Goal: Information Seeking & Learning: Learn about a topic

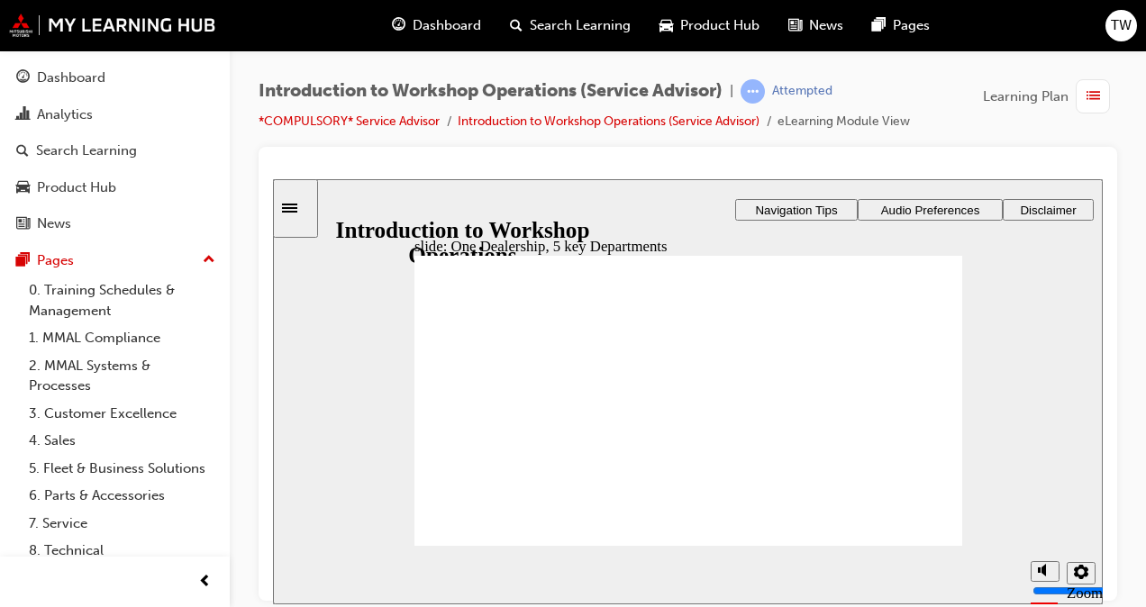
drag, startPoint x: 855, startPoint y: 453, endPoint x: 897, endPoint y: 431, distance: 47.5
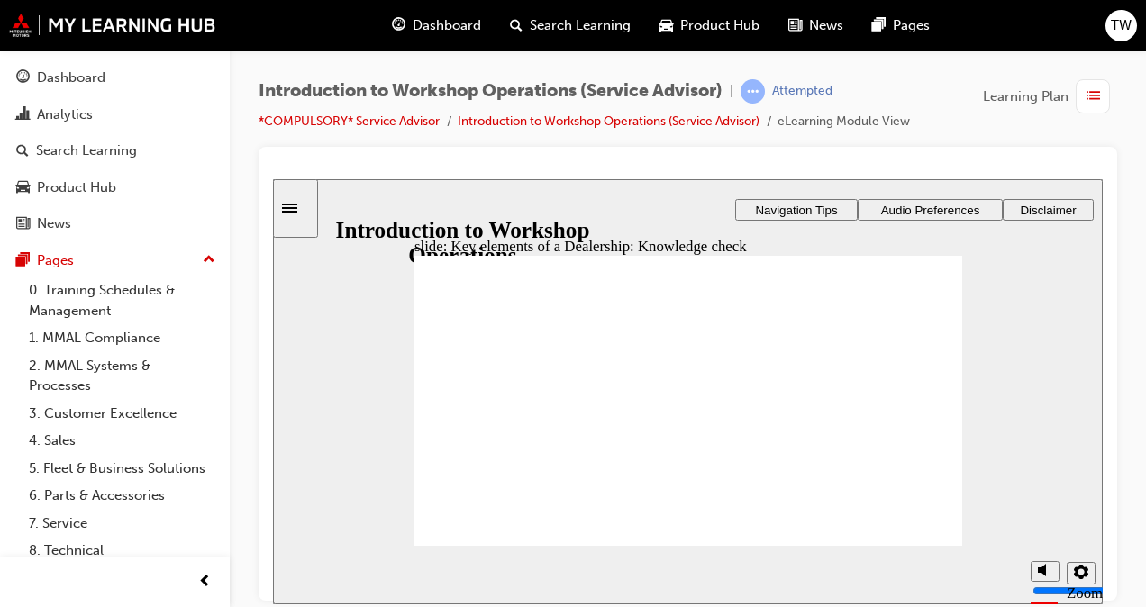
checkbox input "true"
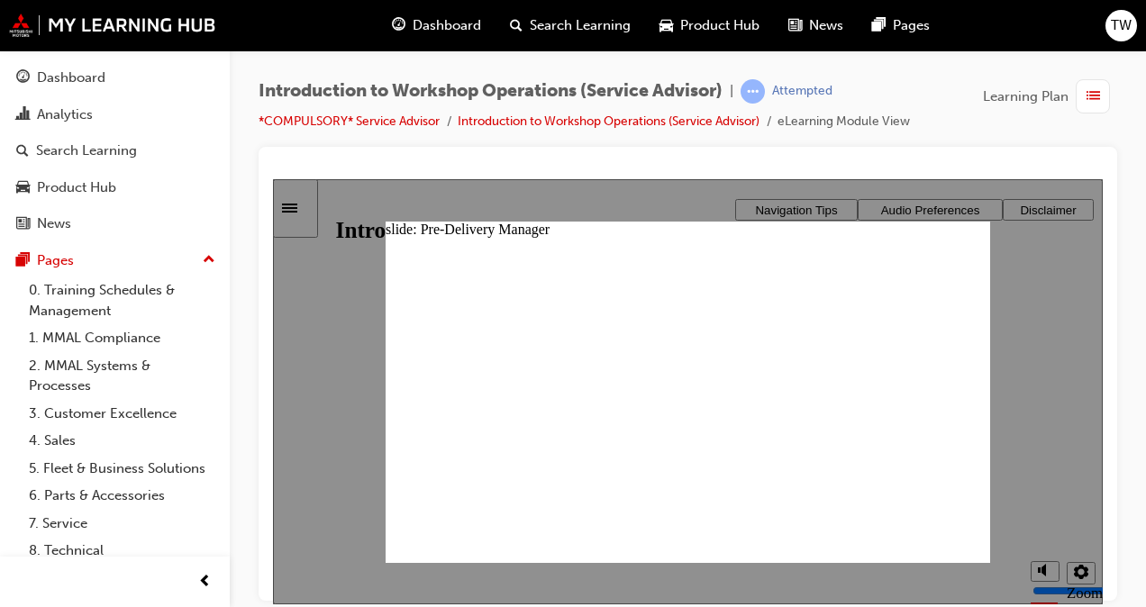
click at [972, 269] on div "slide: Pre-Delivery Manager Rectangle 3 x icon 1 x icon 1 Pre-Delivery Manager …" at bounding box center [687, 391] width 604 height 340
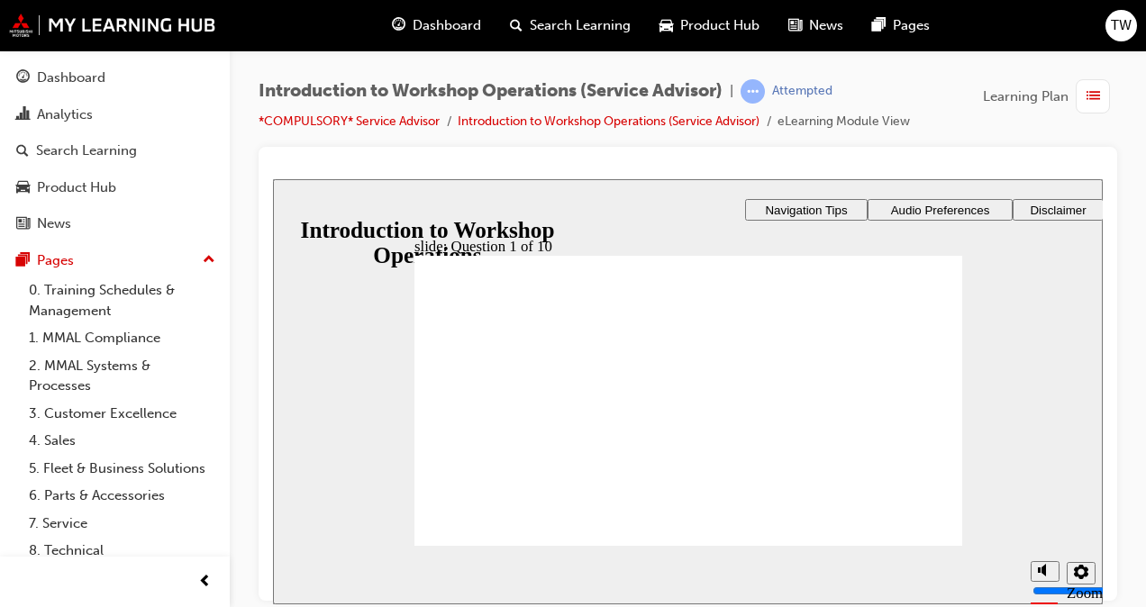
checkbox input "true"
checkbox input "false"
checkbox input "true"
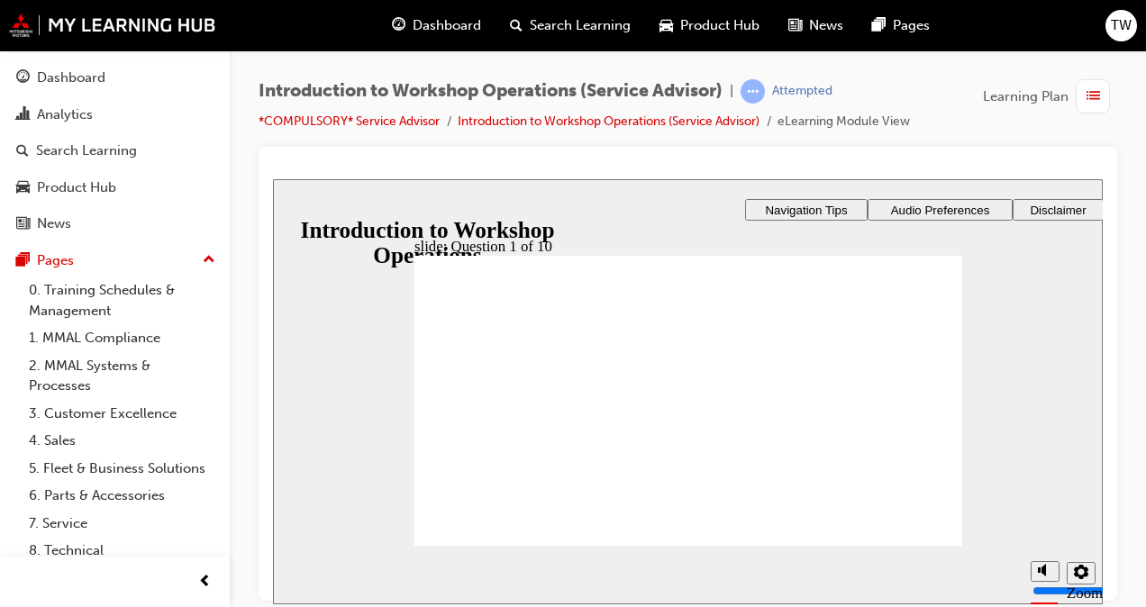
radio input "true"
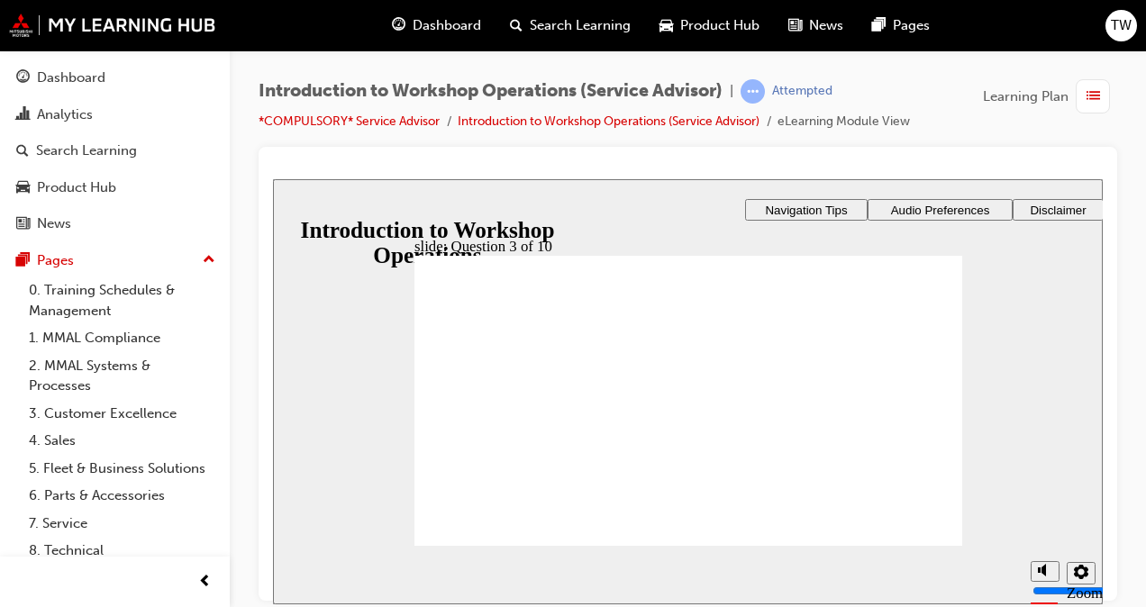
radio input "true"
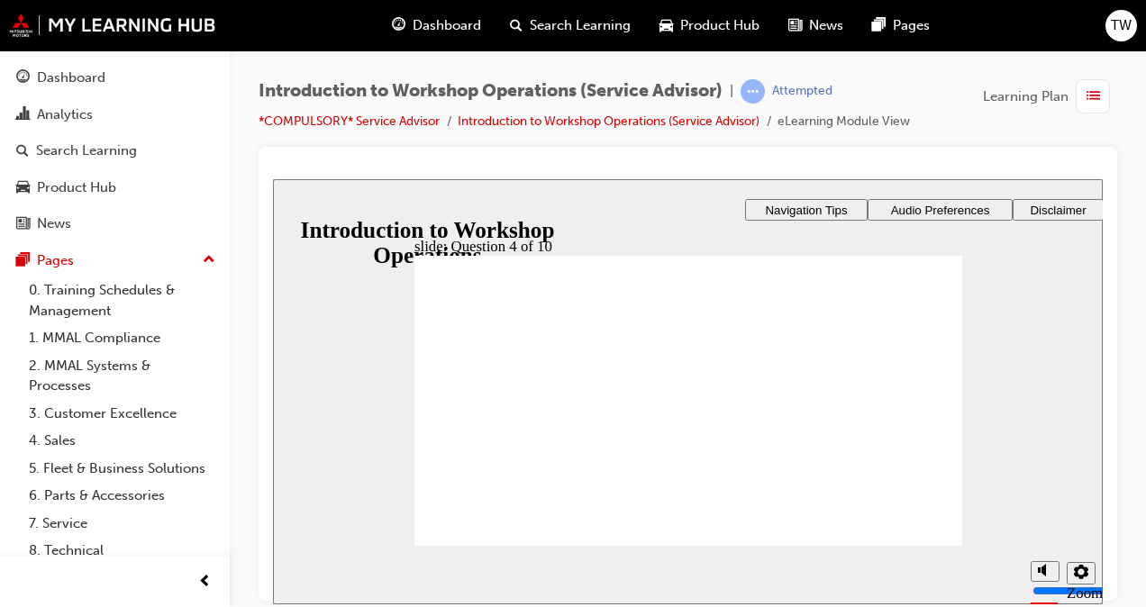
checkbox input "true"
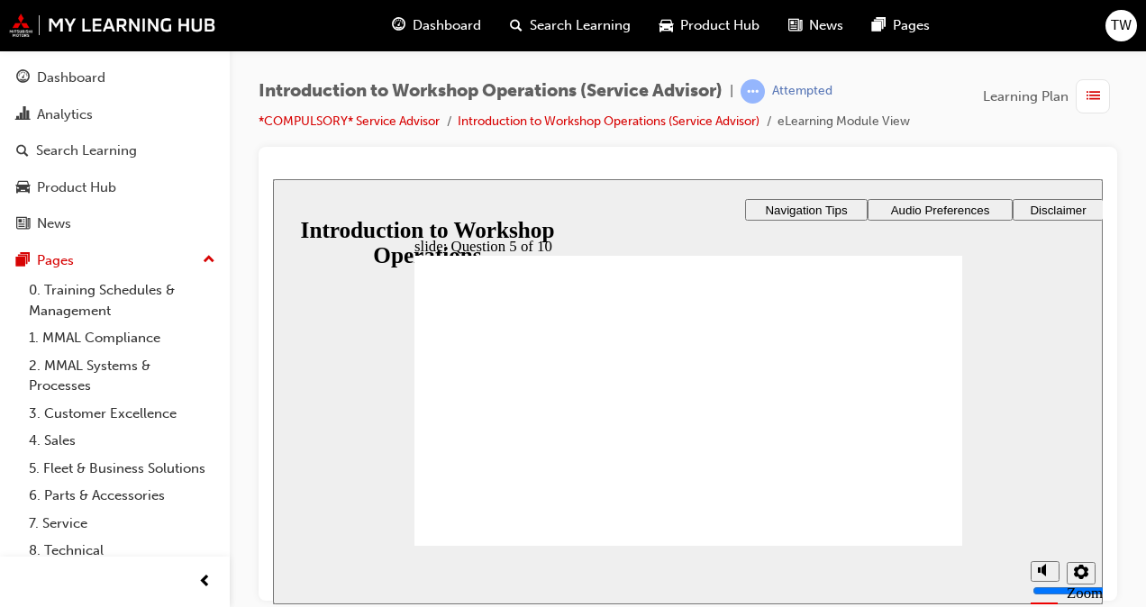
radio input "true"
checkbox input "true"
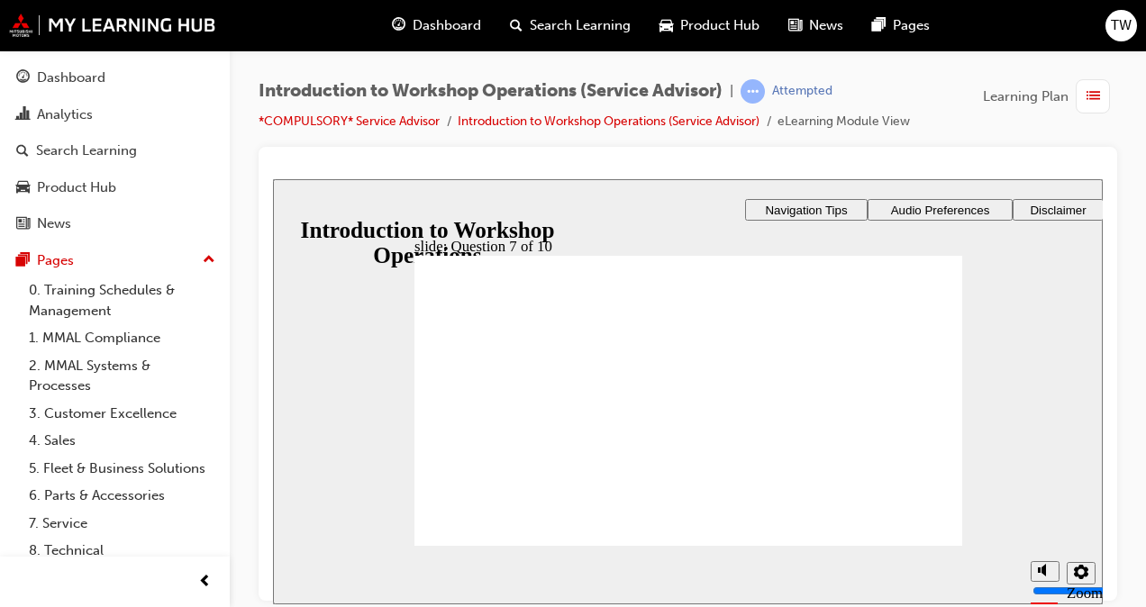
checkbox input "true"
radio input "true"
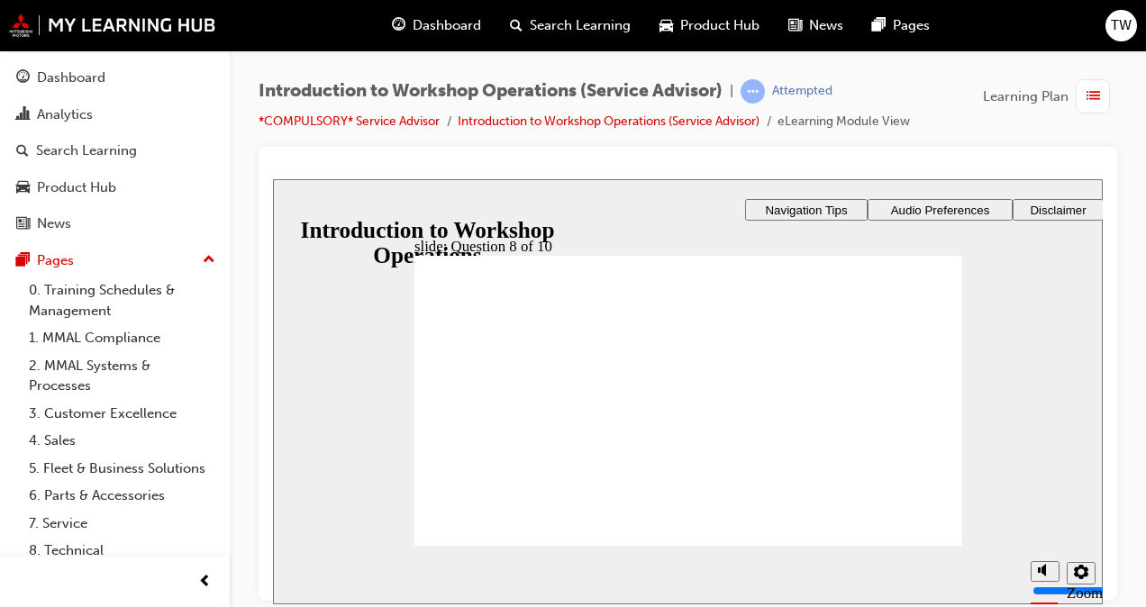
checkbox input "true"
drag, startPoint x: 666, startPoint y: 421, endPoint x: 672, endPoint y: 437, distance: 17.1
checkbox input "true"
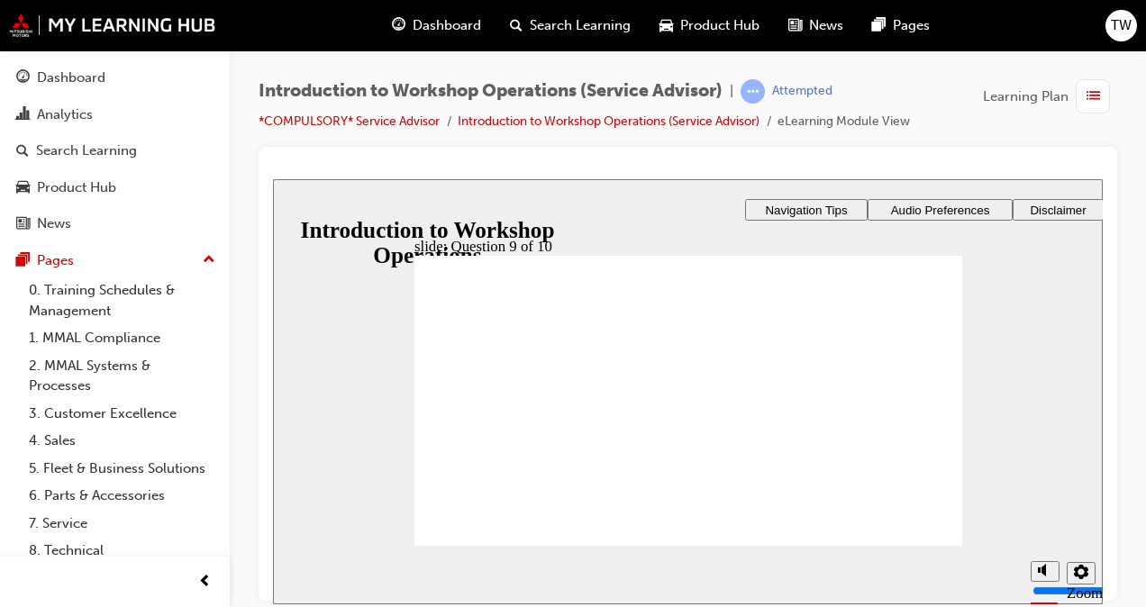
checkbox input "true"
radio input "true"
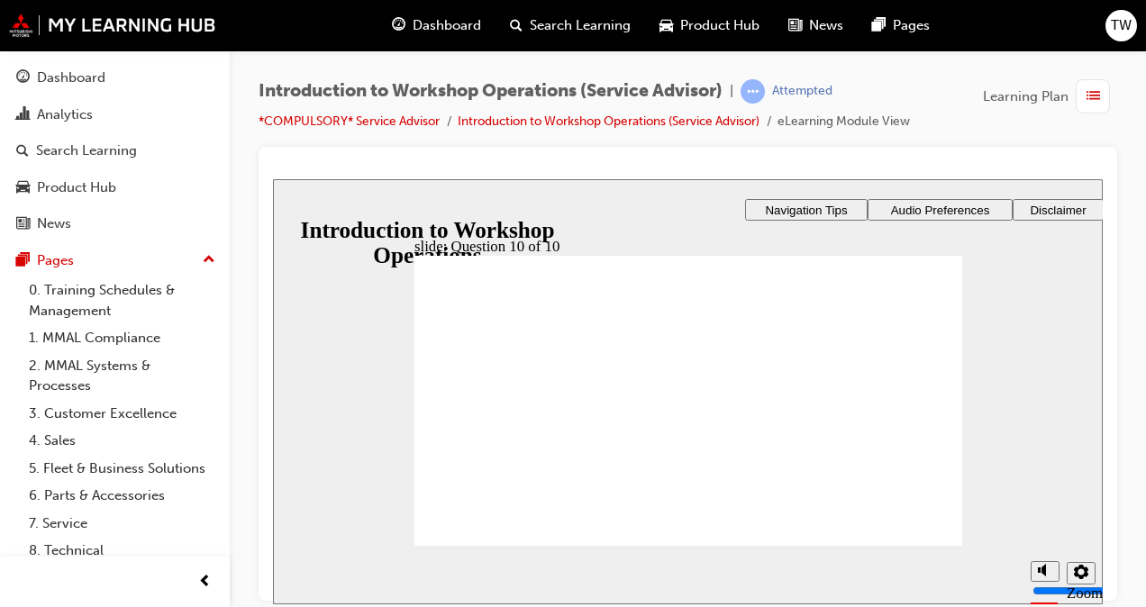
click at [297, 204] on icon "Sidebar Toggle" at bounding box center [289, 207] width 15 height 9
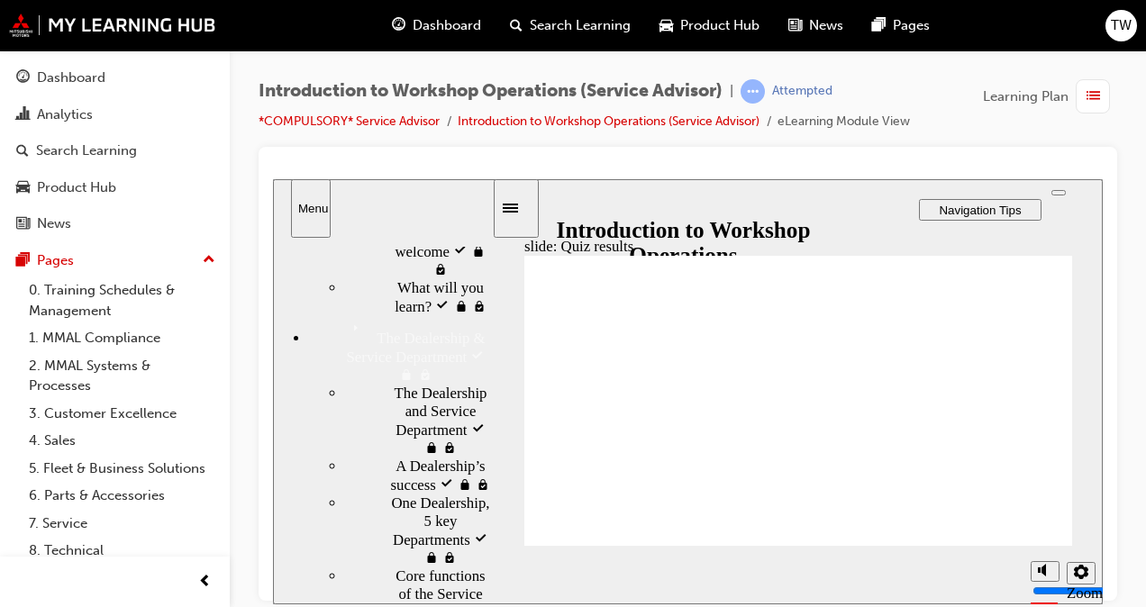
scroll to position [68, 0]
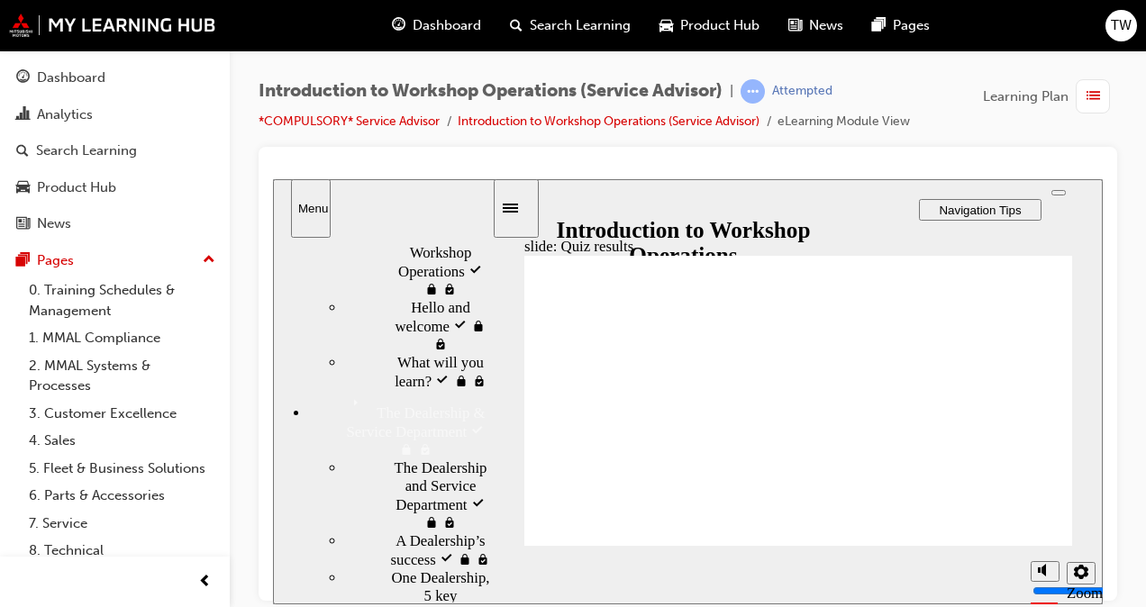
click at [358, 401] on span "The Dealership & Service Department" at bounding box center [419, 408] width 146 height 36
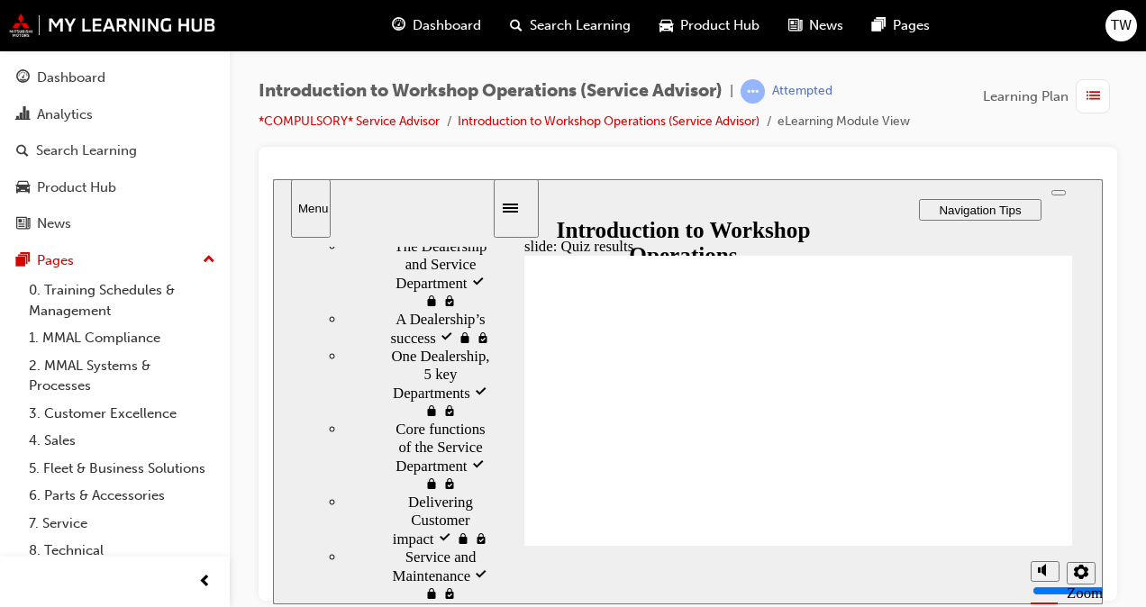
scroll to position [293, 0]
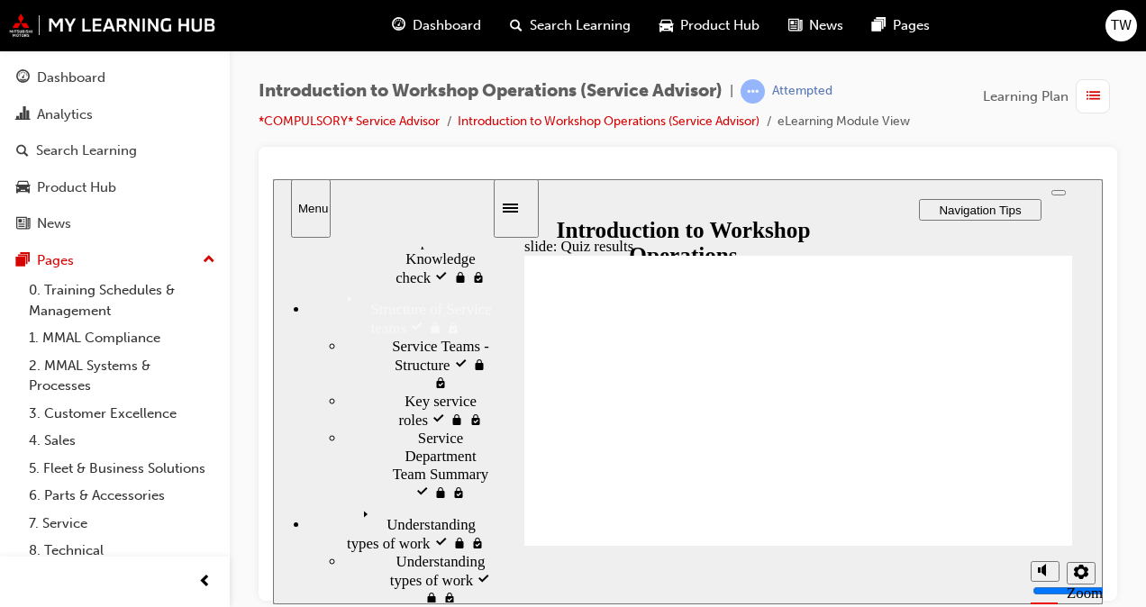
scroll to position [991, 0]
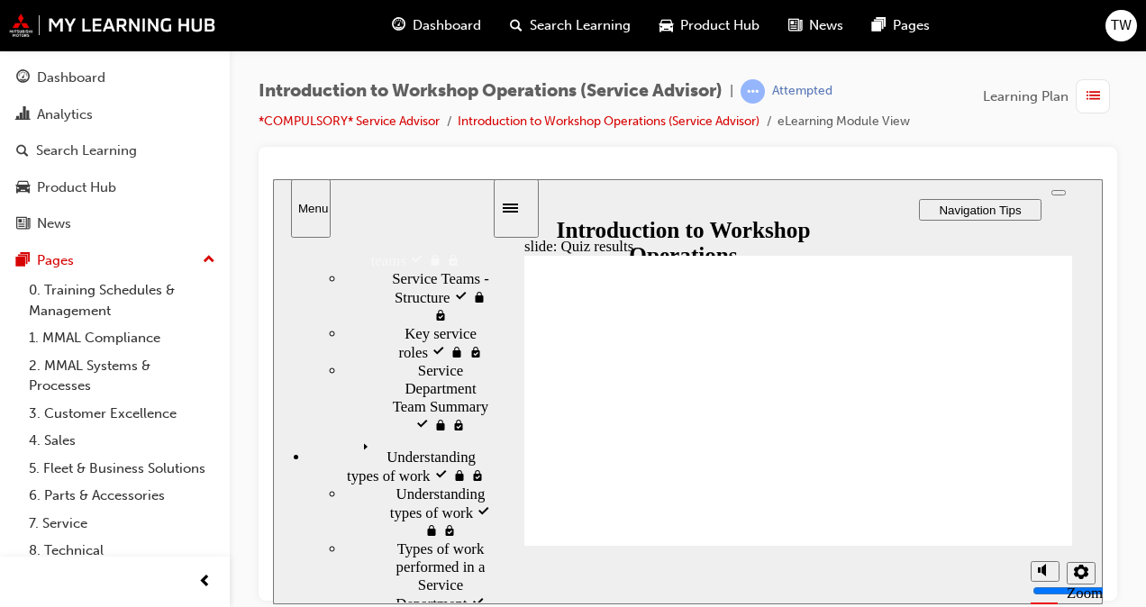
scroll to position [1057, 0]
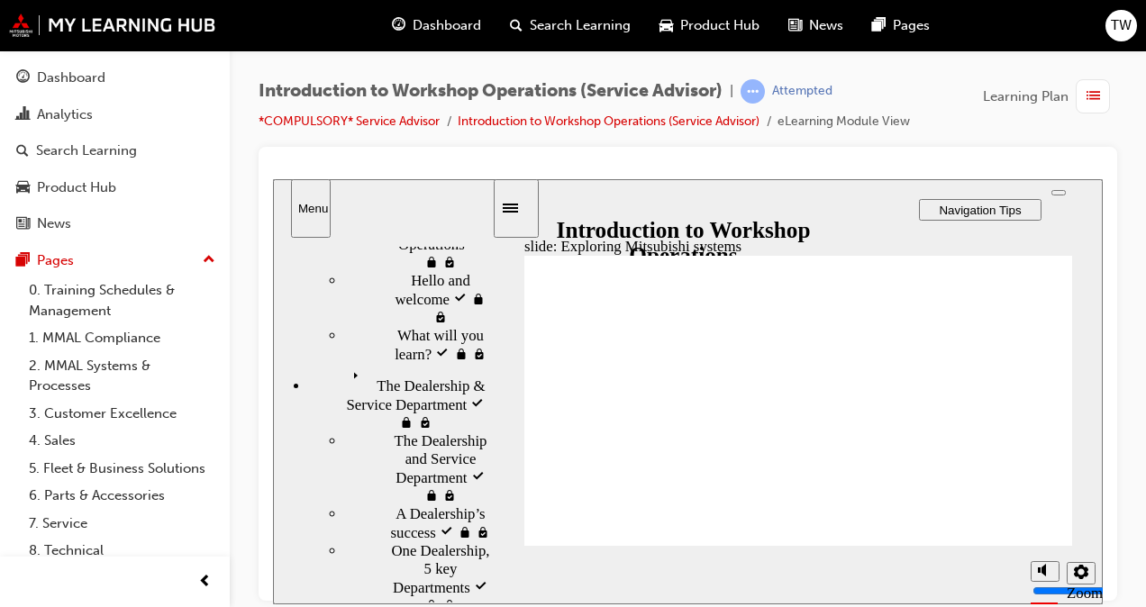
scroll to position [113, 0]
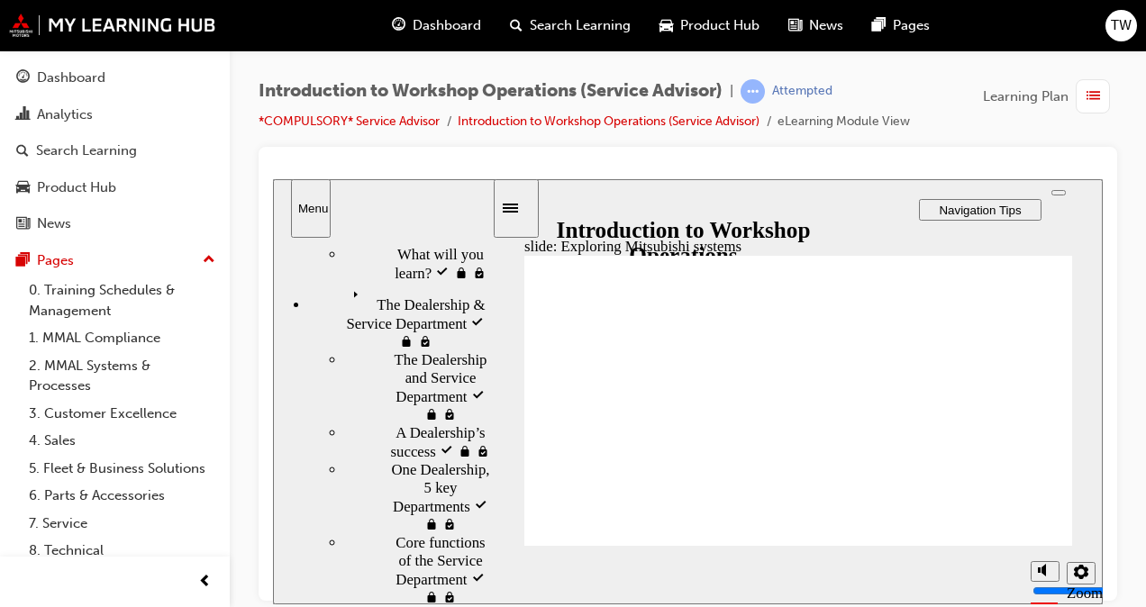
scroll to position [180, 0]
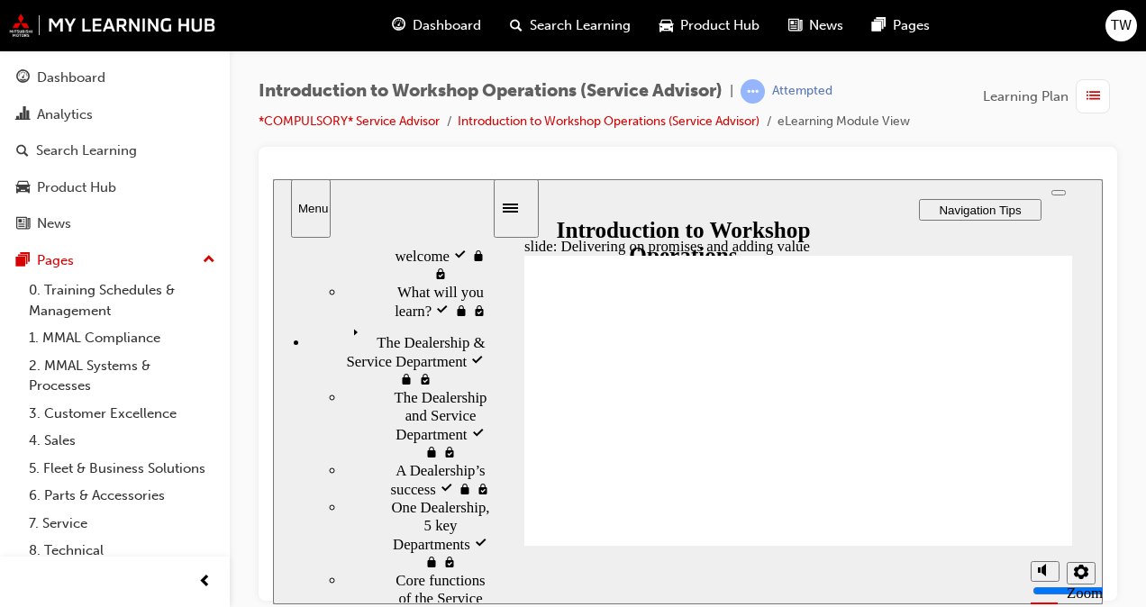
scroll to position [113, 0]
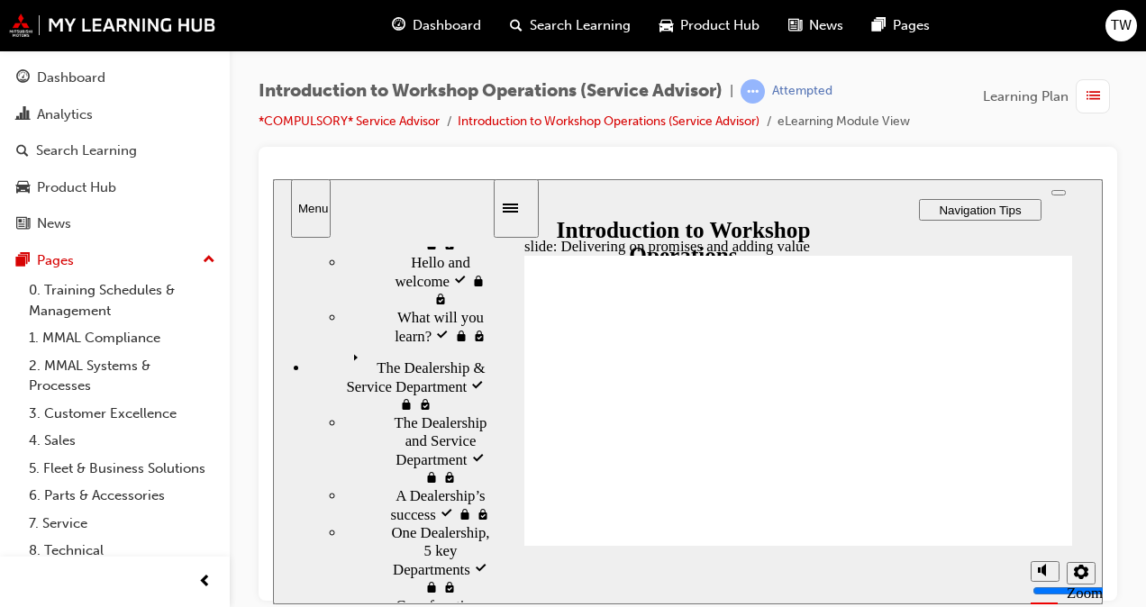
click at [411, 366] on span "The Dealership & Service Department visited" at bounding box center [419, 372] width 146 height 54
click at [403, 420] on span "The Dealership and Service Department visited" at bounding box center [443, 449] width 98 height 72
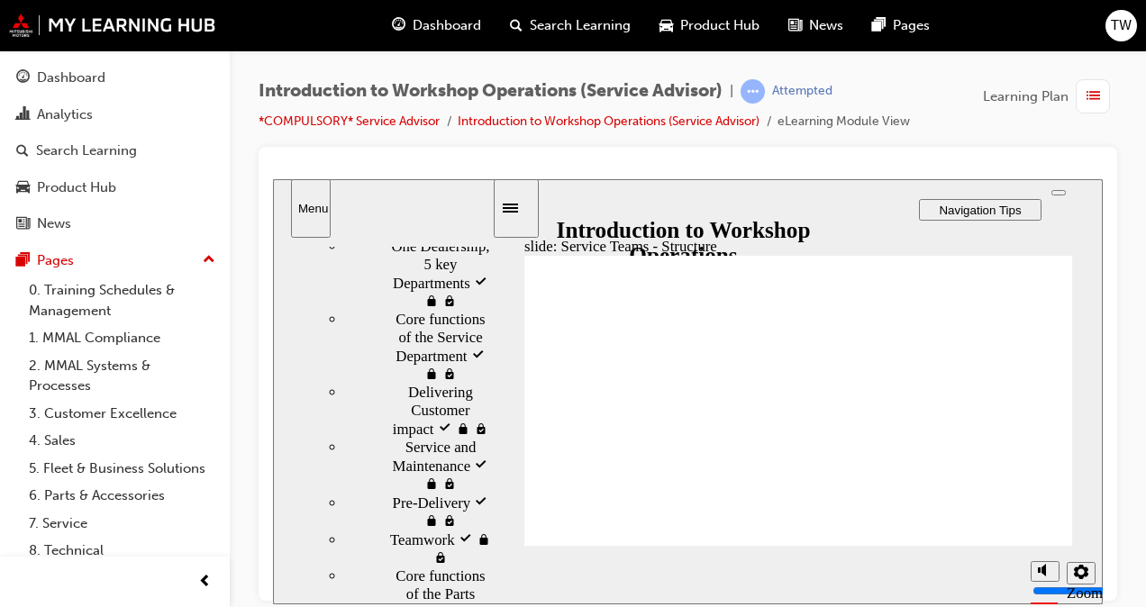
scroll to position [405, 0]
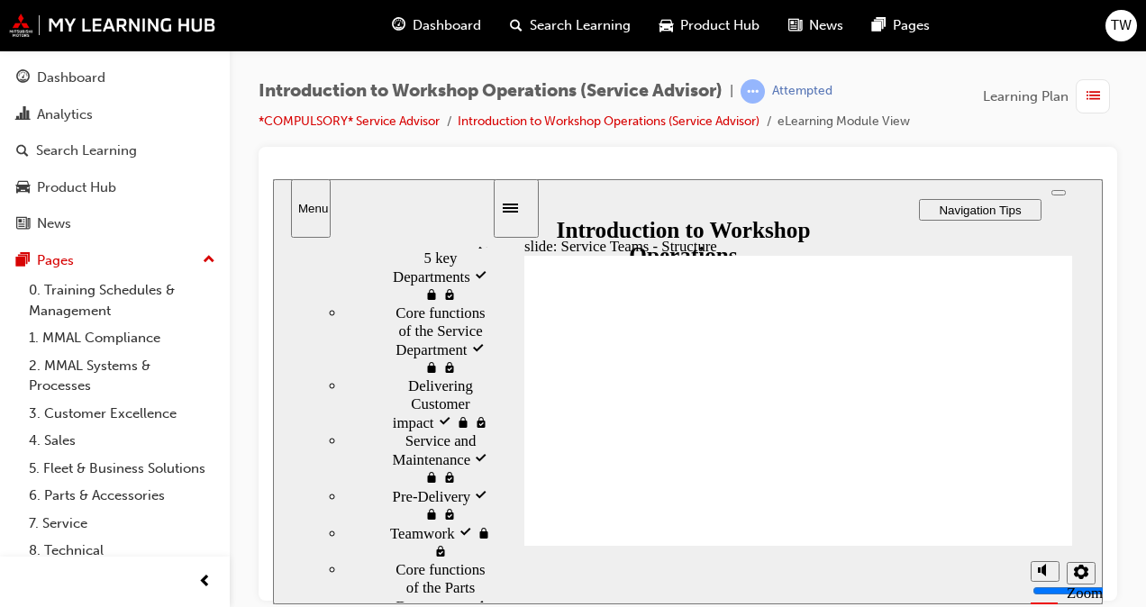
click at [438, 431] on span "Service and Maintenance visited" at bounding box center [448, 458] width 86 height 54
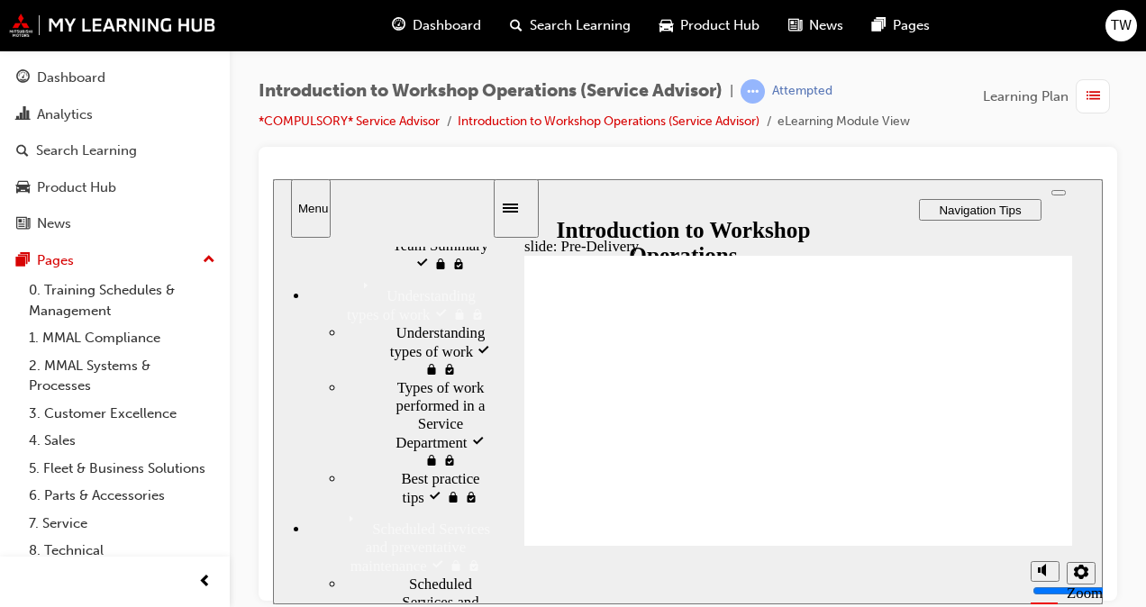
scroll to position [1216, 0]
click at [387, 521] on span "Scheduled Services and preventative maintenance" at bounding box center [420, 548] width 140 height 54
click at [387, 508] on span "Scheduled Services and preventative maintenance visited" at bounding box center [416, 535] width 150 height 54
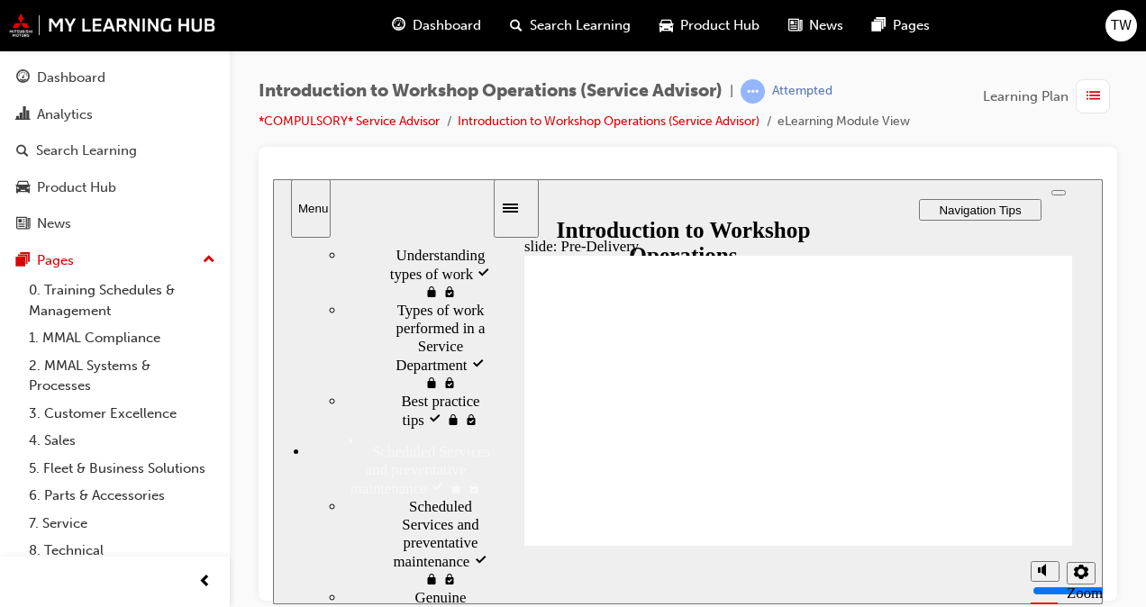
scroll to position [1306, 0]
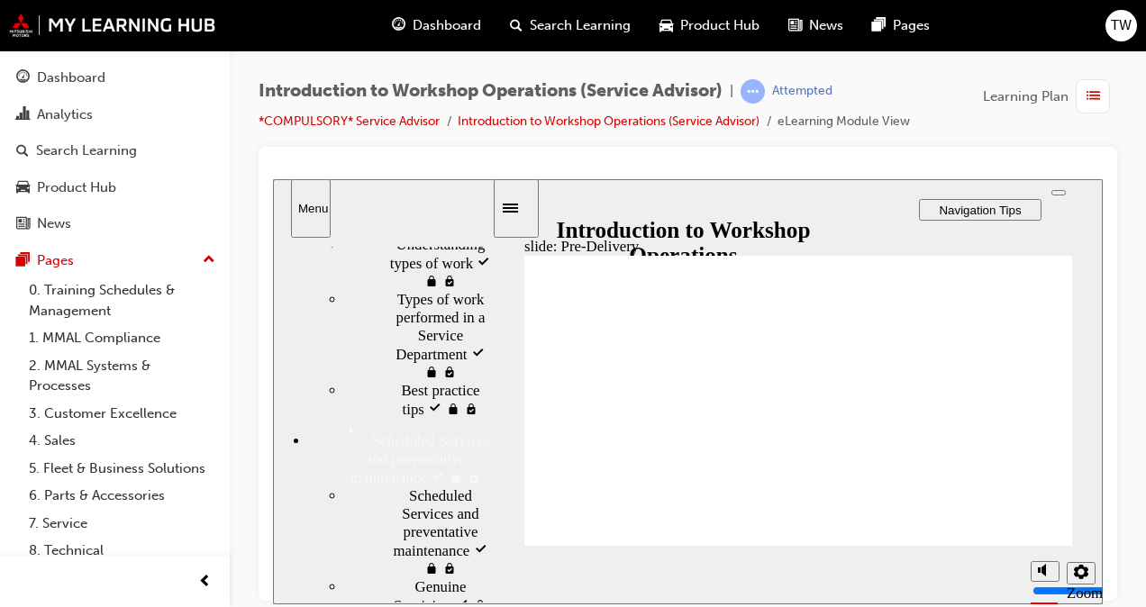
click at [409, 486] on span "Scheduled Services and preventative maintenance visited" at bounding box center [450, 531] width 83 height 90
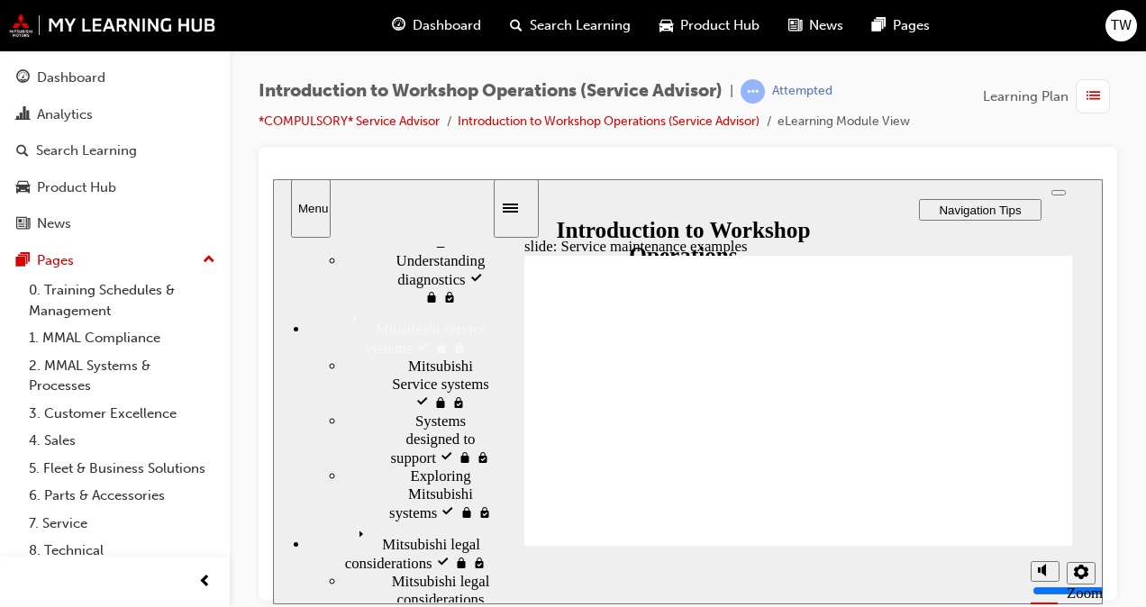
scroll to position [2041, 0]
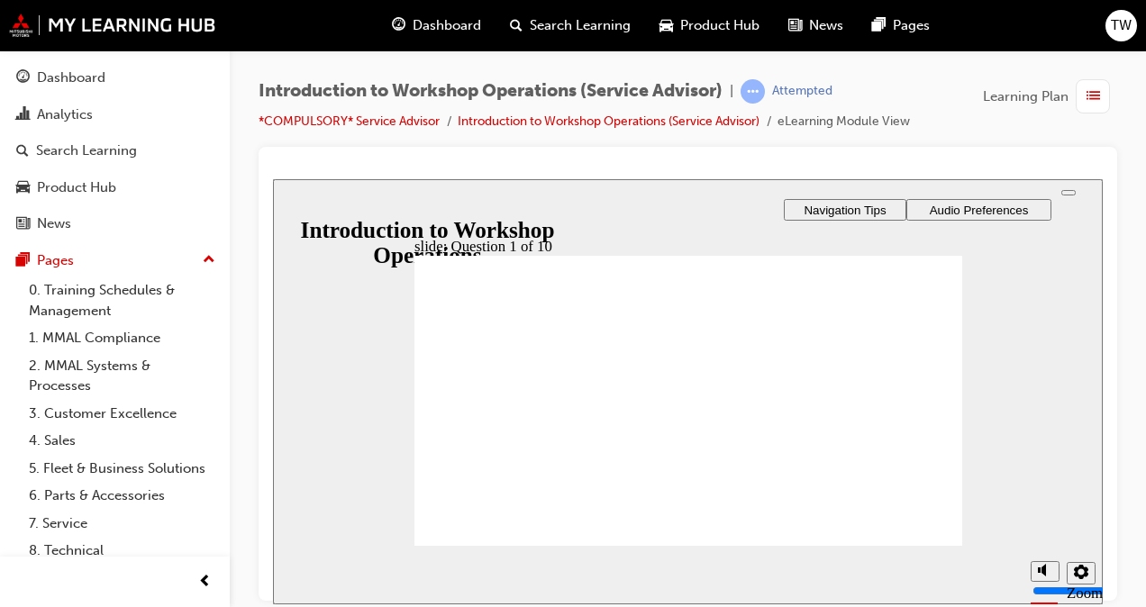
checkbox input "true"
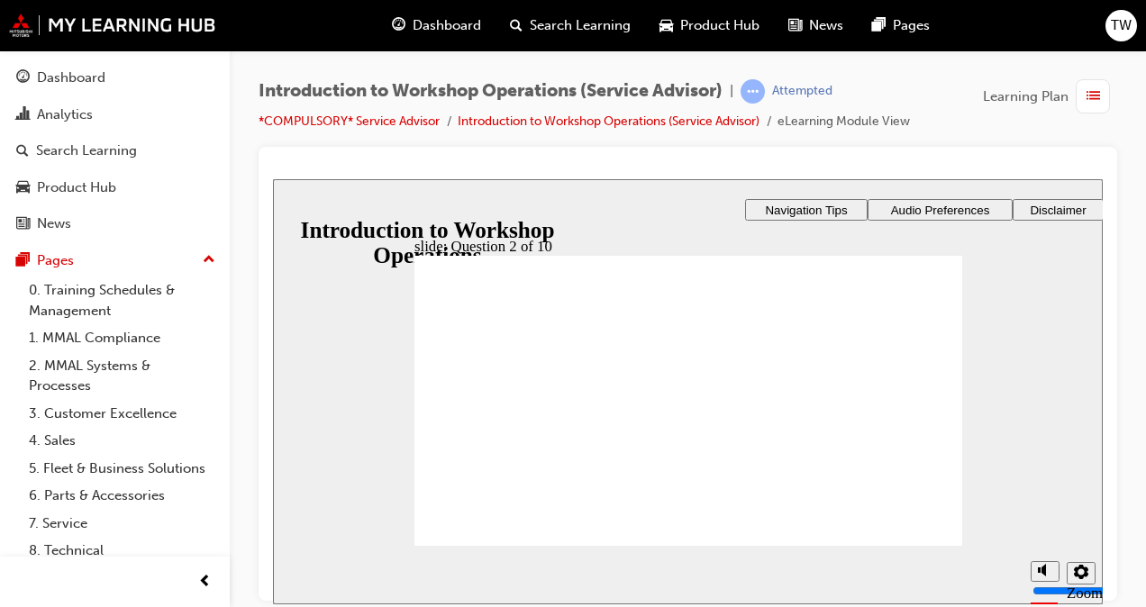
radio input "true"
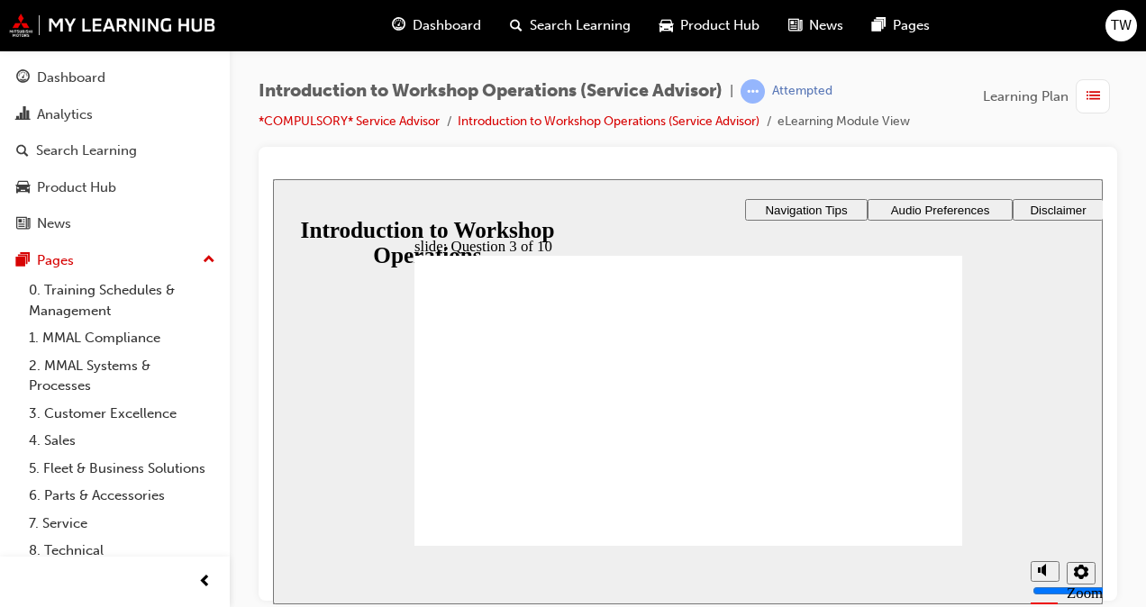
radio input "true"
checkbox input "true"
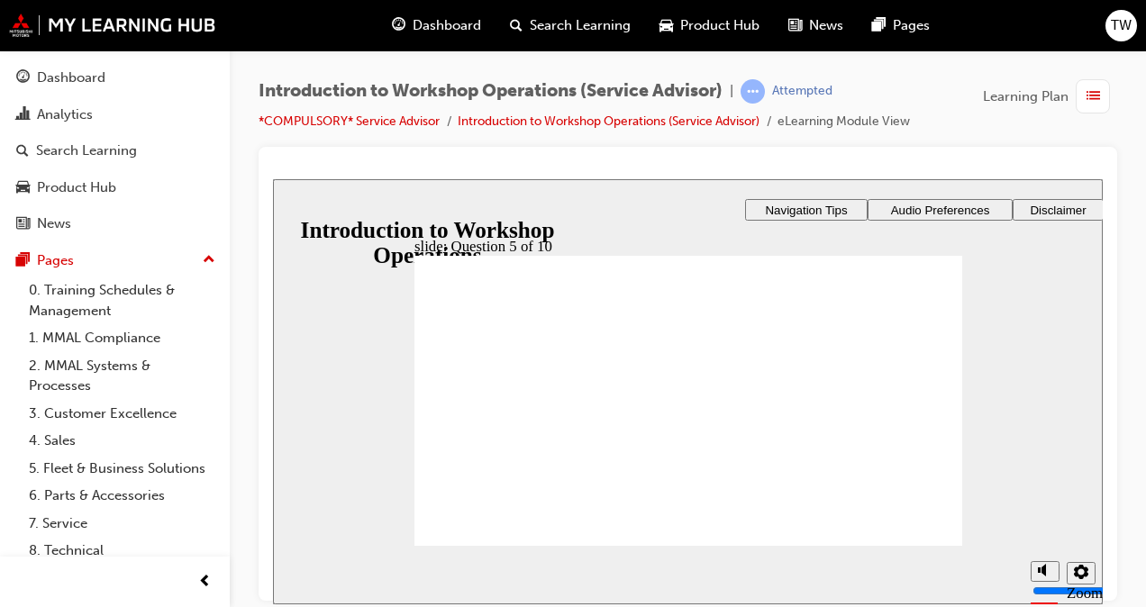
checkbox input "true"
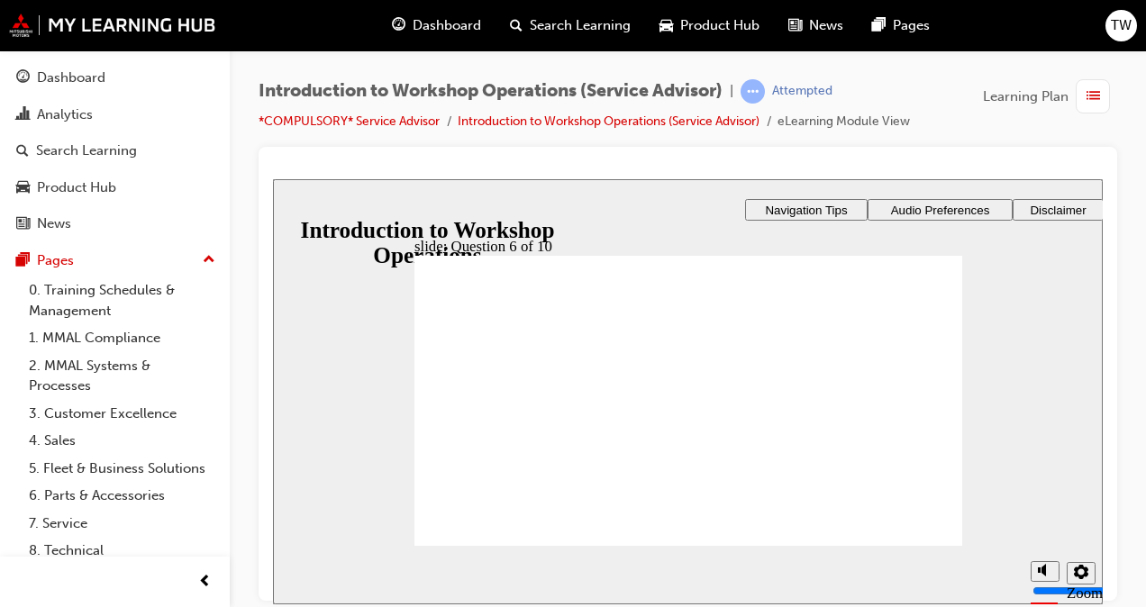
radio input "true"
checkbox input "true"
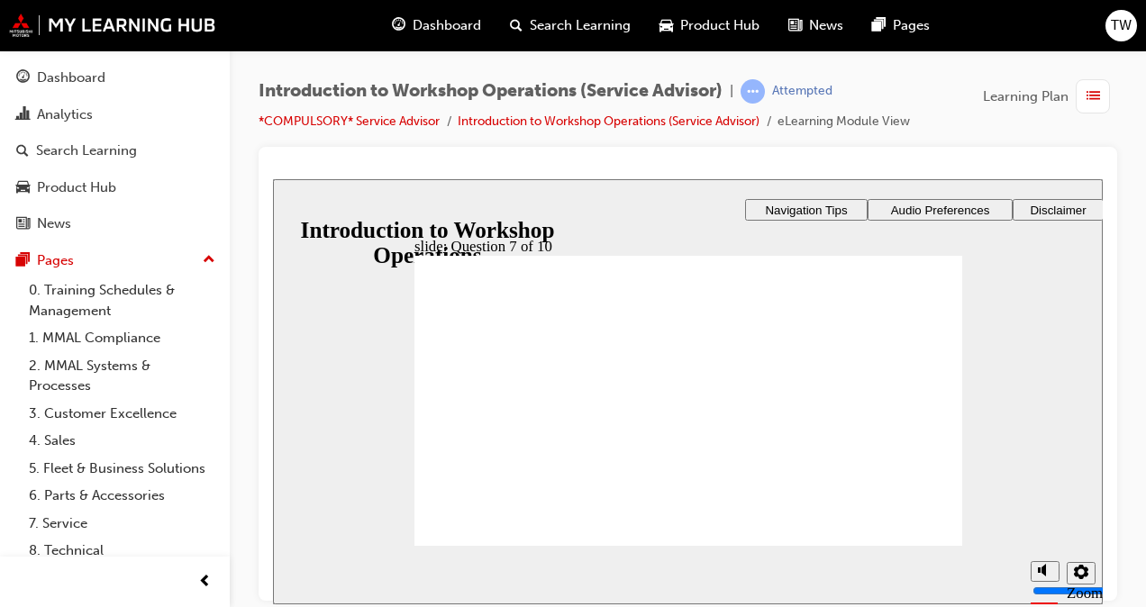
checkbox input "true"
radio input "true"
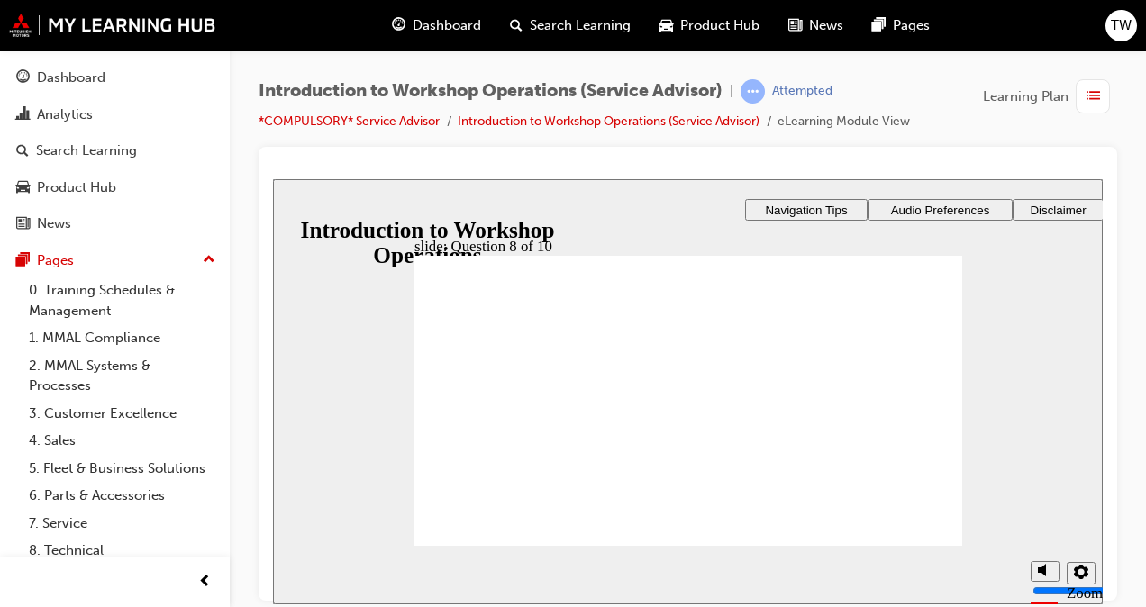
checkbox input "true"
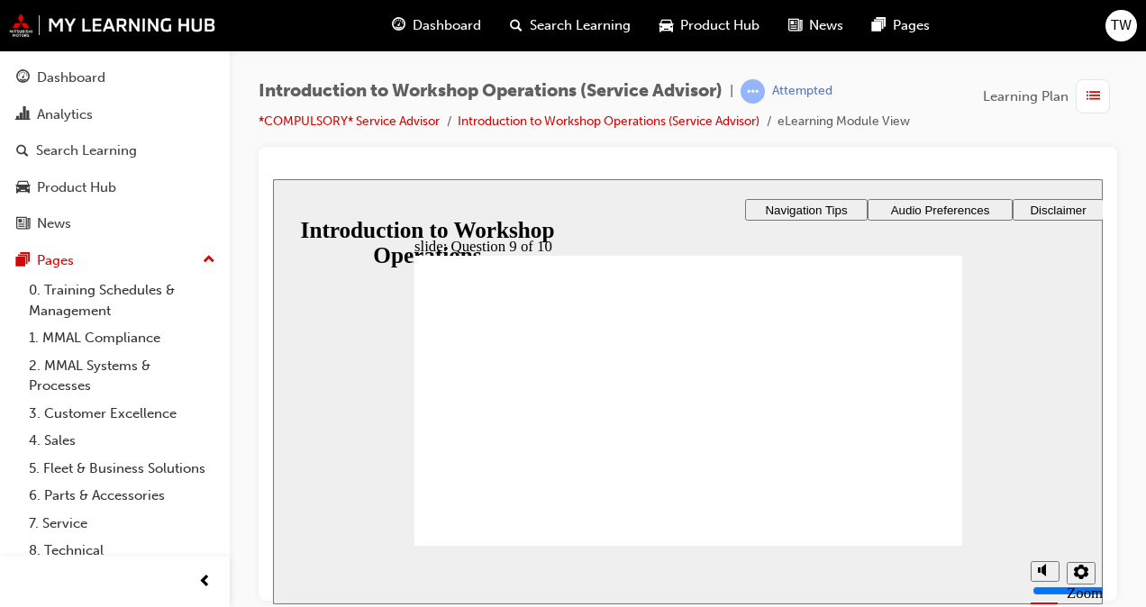
radio input "true"
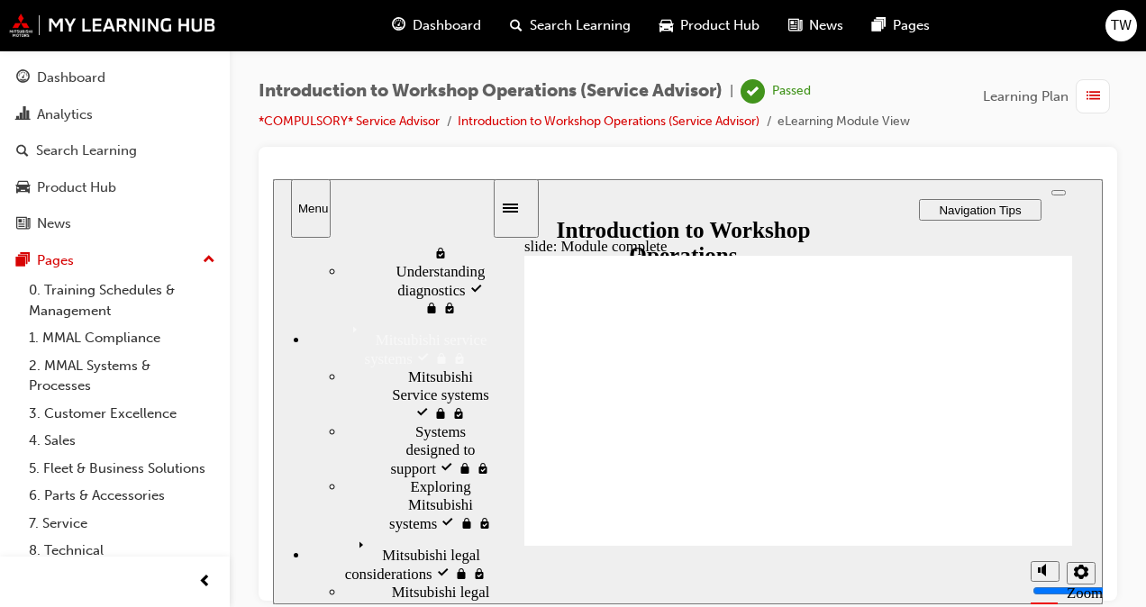
click at [1088, 86] on span "list-icon" at bounding box center [1093, 97] width 14 height 23
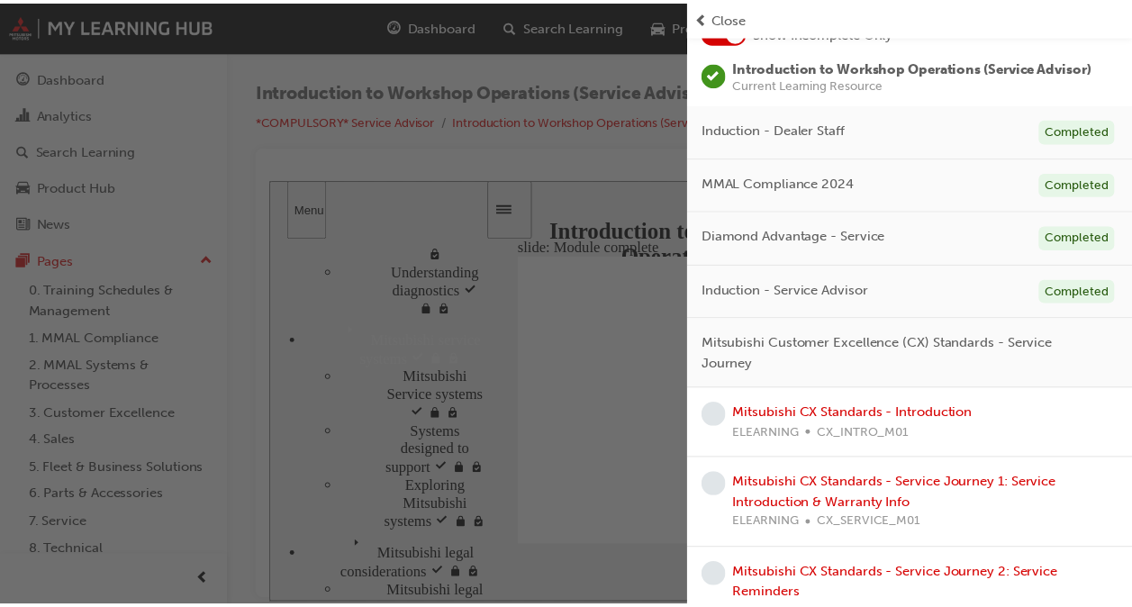
scroll to position [135, 0]
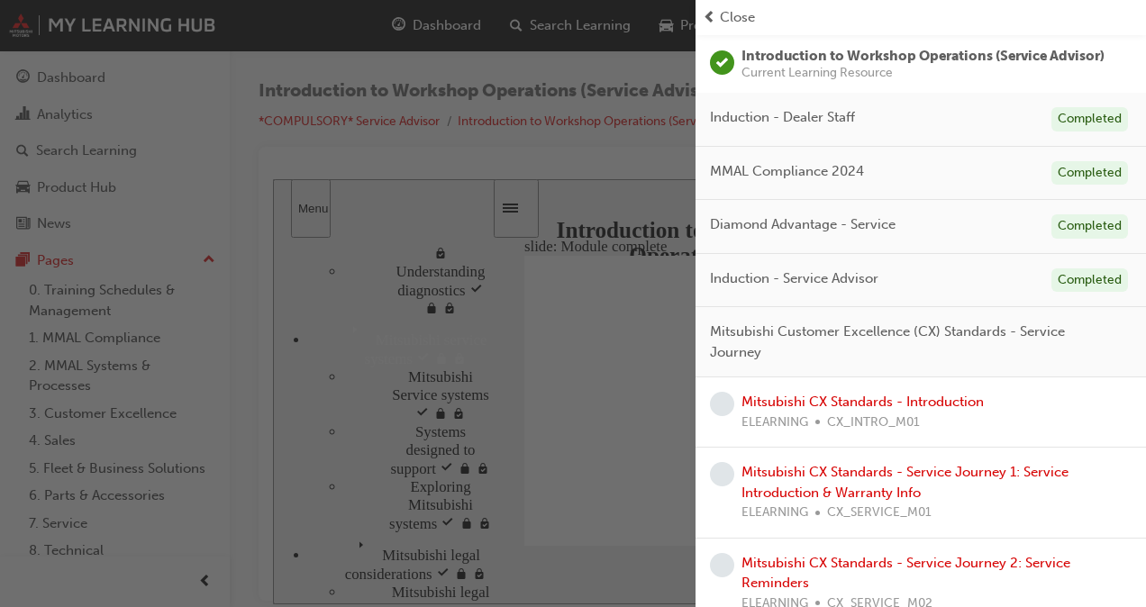
click at [712, 13] on span "prev-icon" at bounding box center [709, 17] width 14 height 21
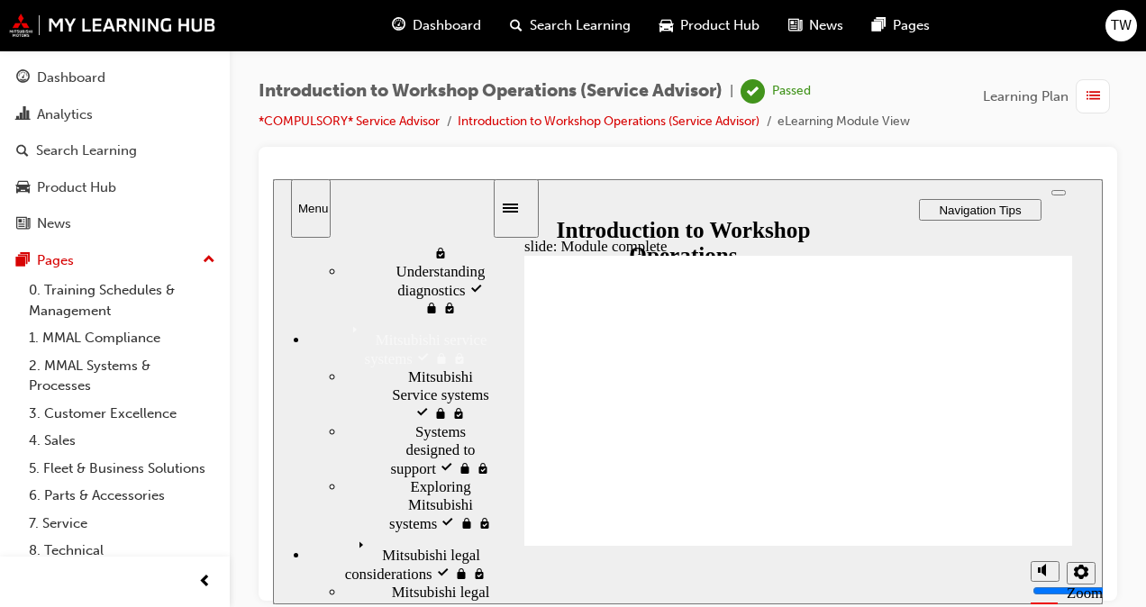
click at [429, 33] on span "Dashboard" at bounding box center [446, 25] width 68 height 21
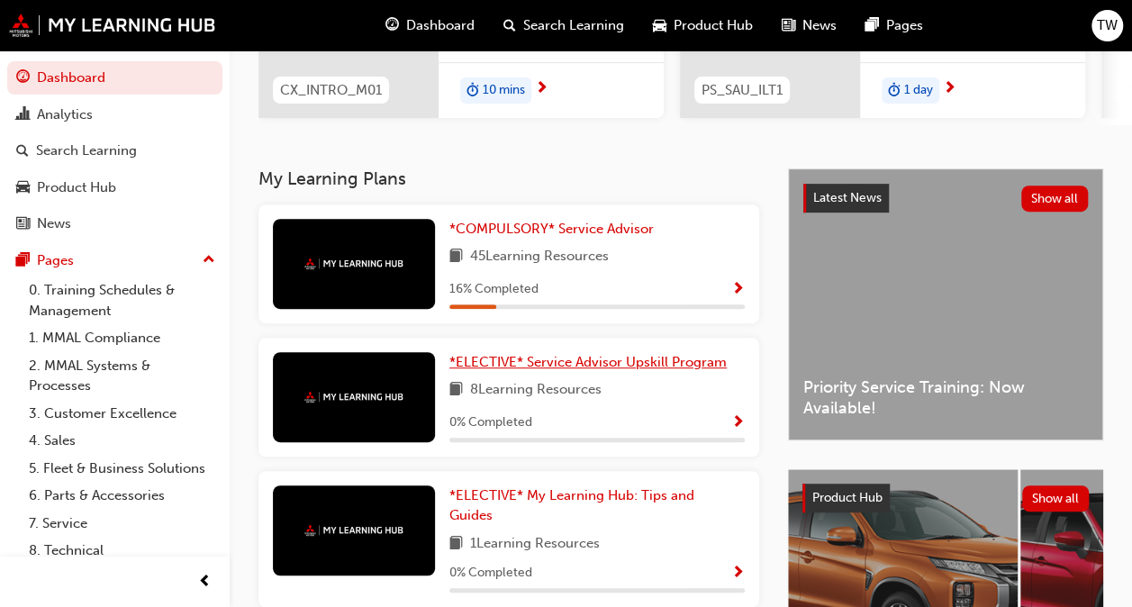
scroll to position [270, 0]
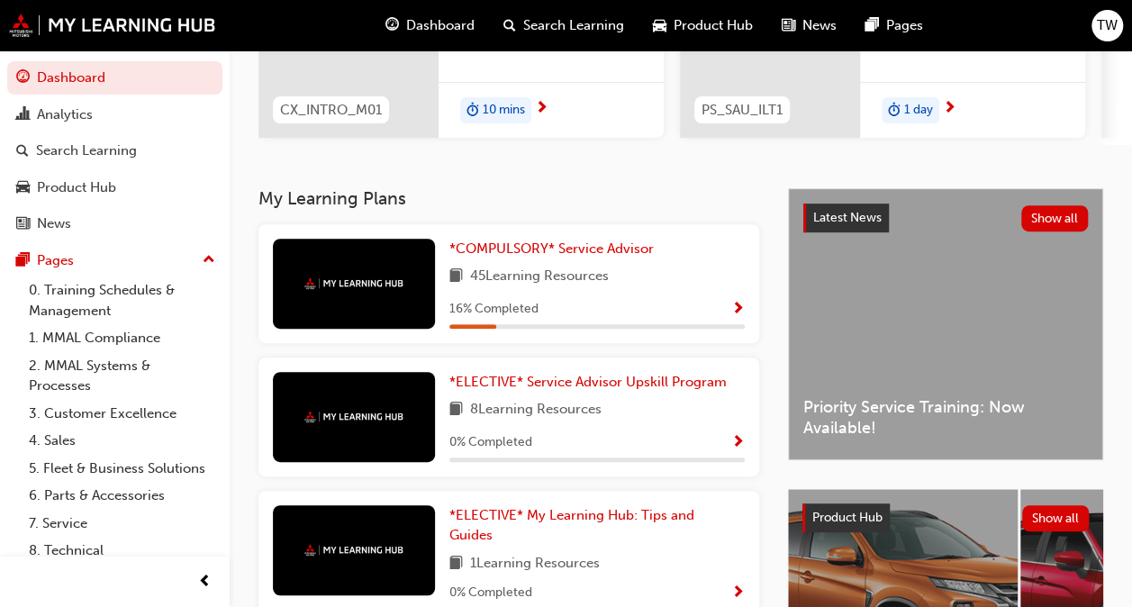
click at [733, 311] on span "Show Progress" at bounding box center [738, 310] width 14 height 16
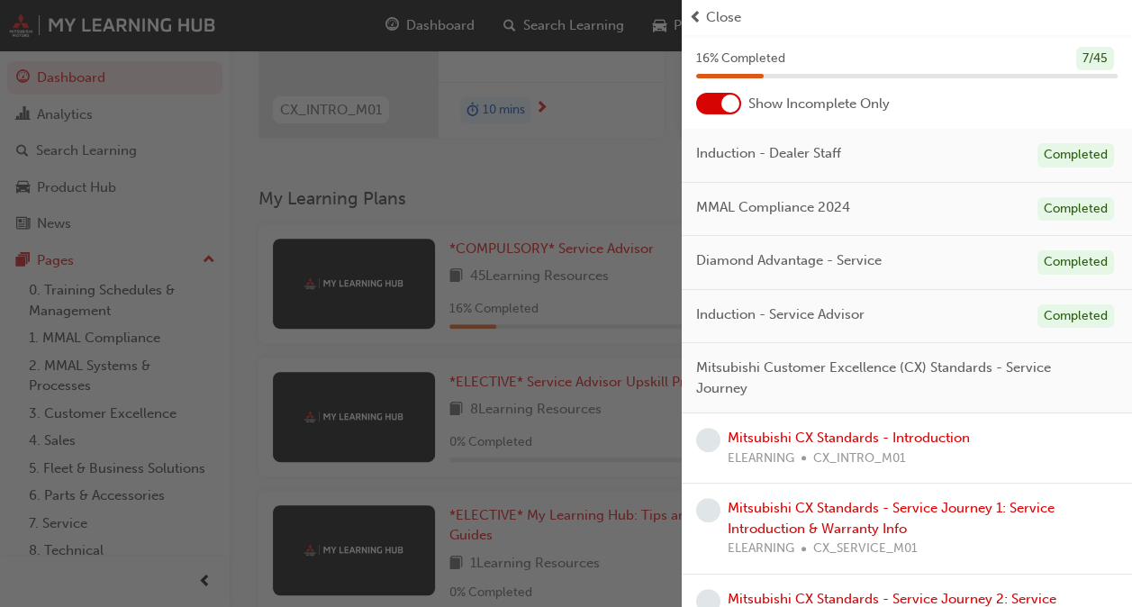
scroll to position [68, 0]
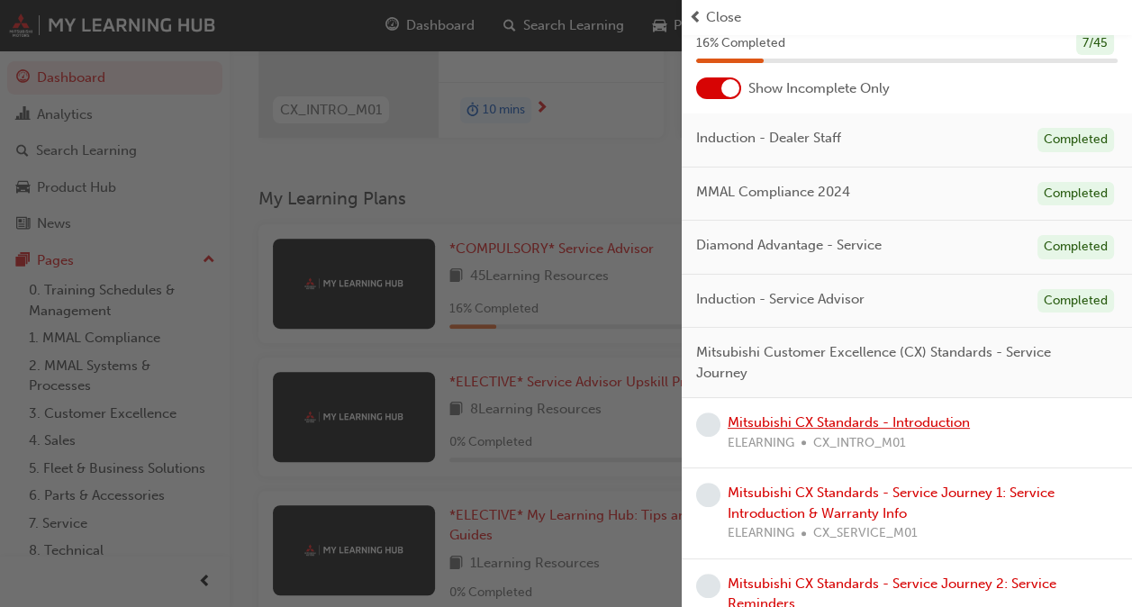
click at [813, 420] on link "Mitsubishi CX Standards - Introduction" at bounding box center [849, 422] width 242 height 16
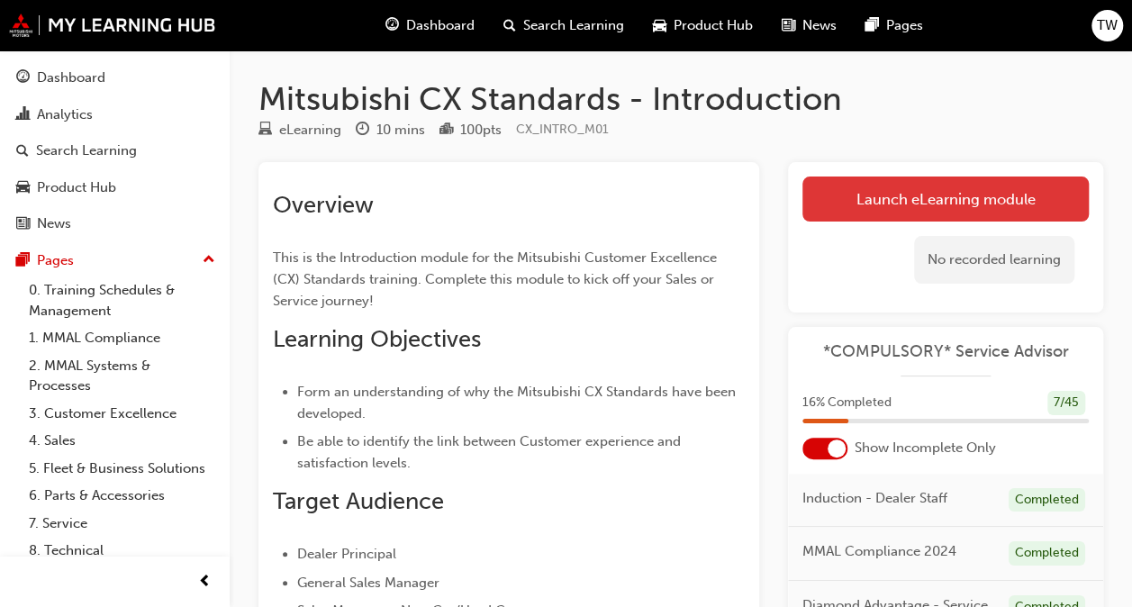
click at [849, 190] on link "Launch eLearning module" at bounding box center [945, 199] width 286 height 45
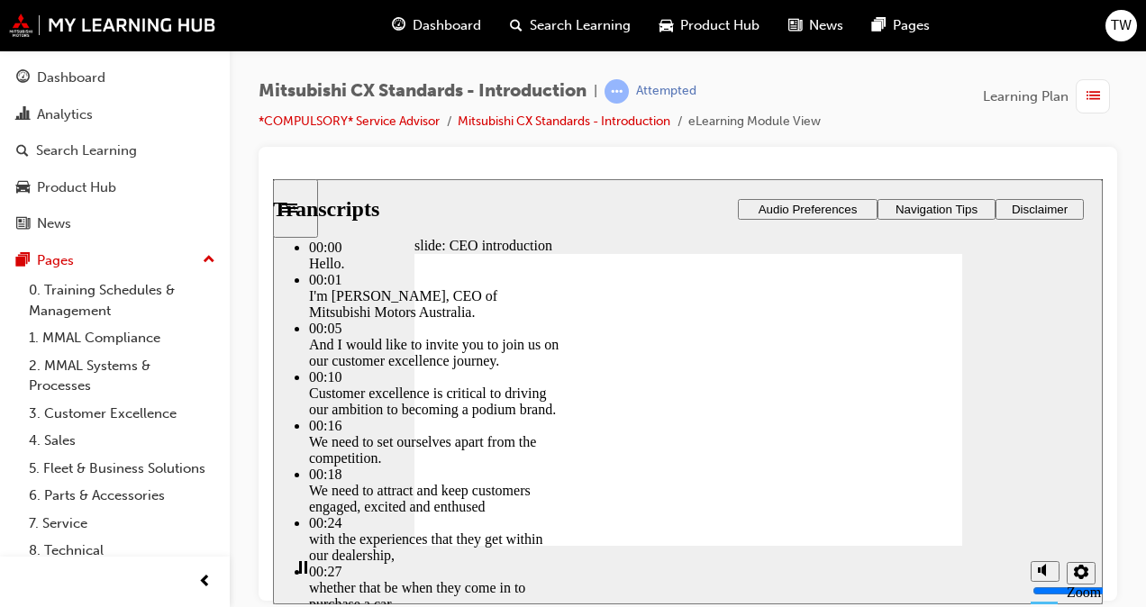
type input "155"
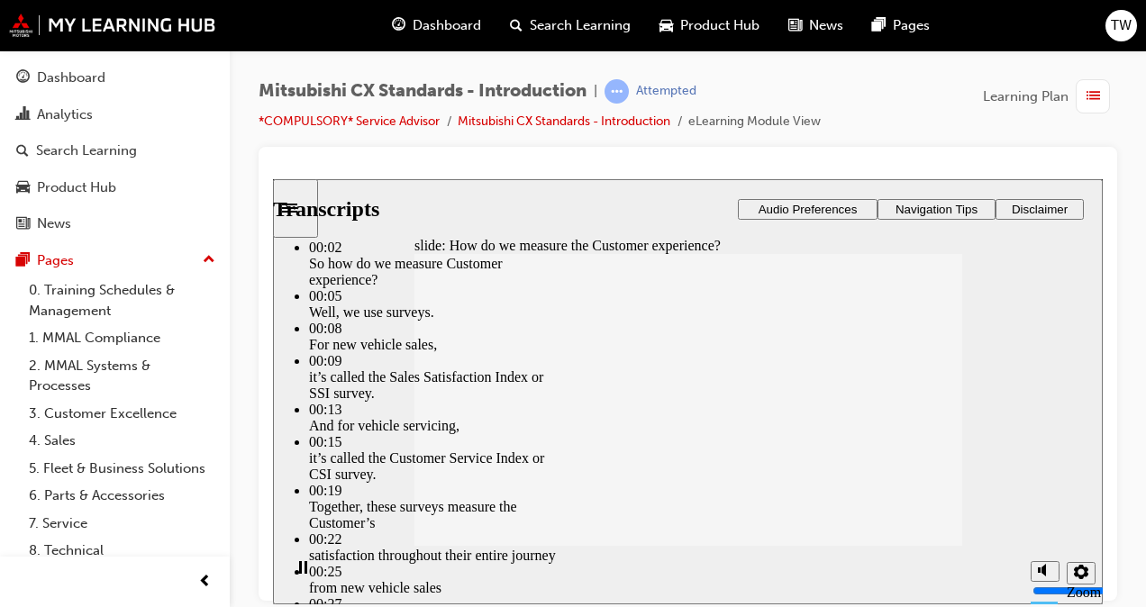
type input "35"
type input "187"
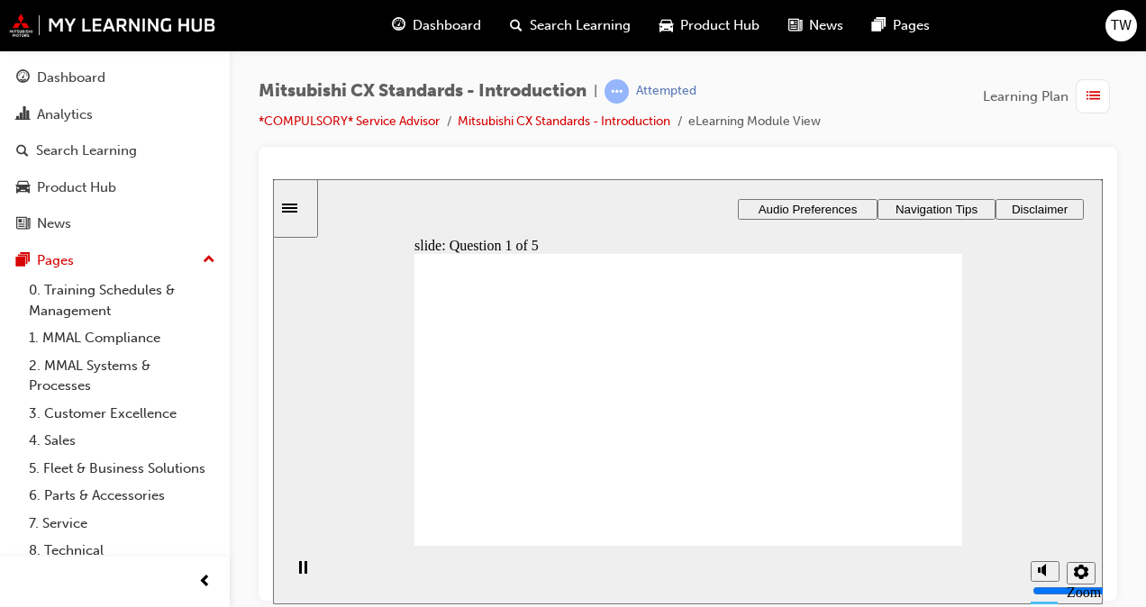
radio input "true"
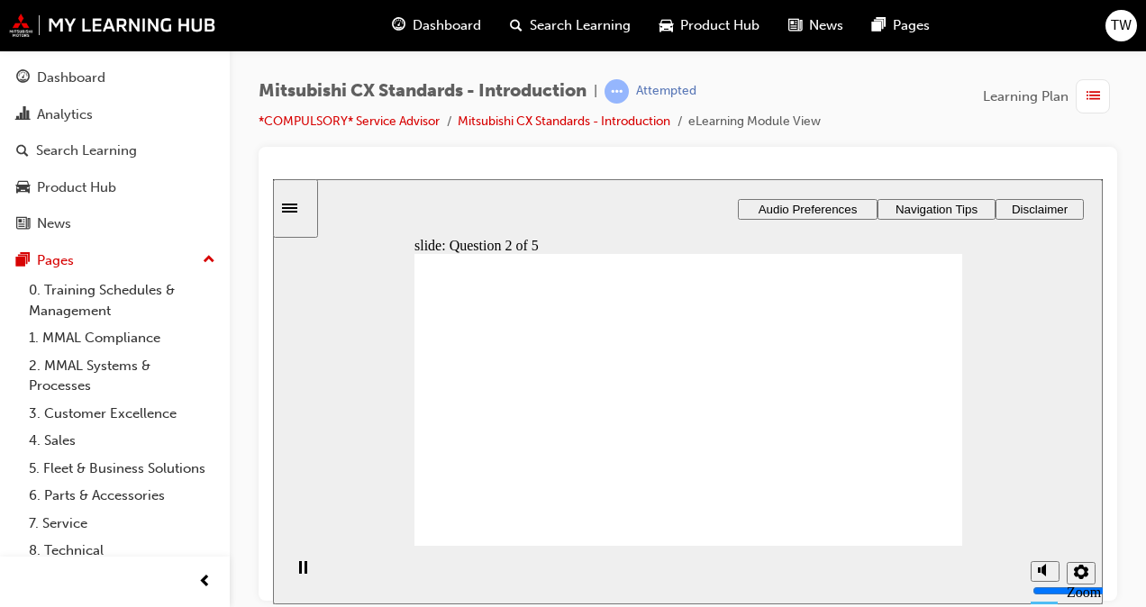
radio input "true"
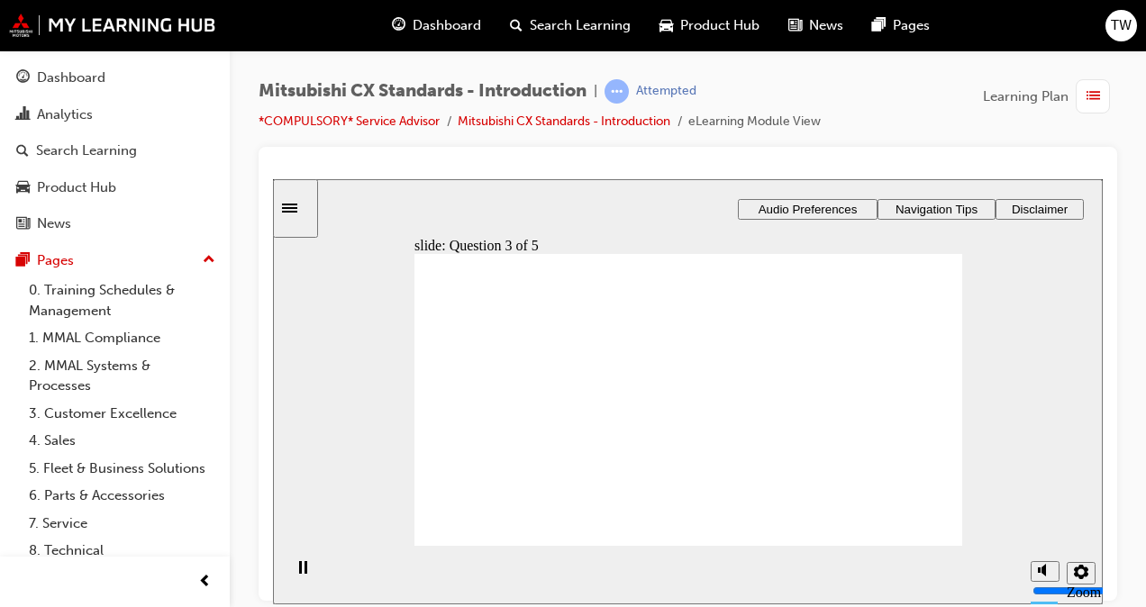
radio input "true"
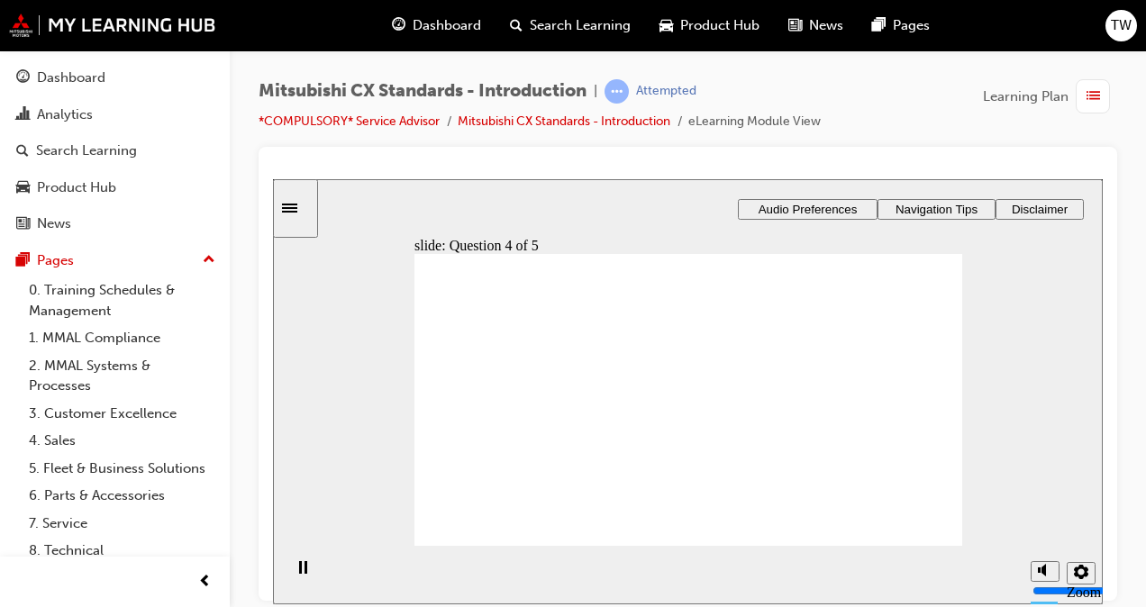
radio input "true"
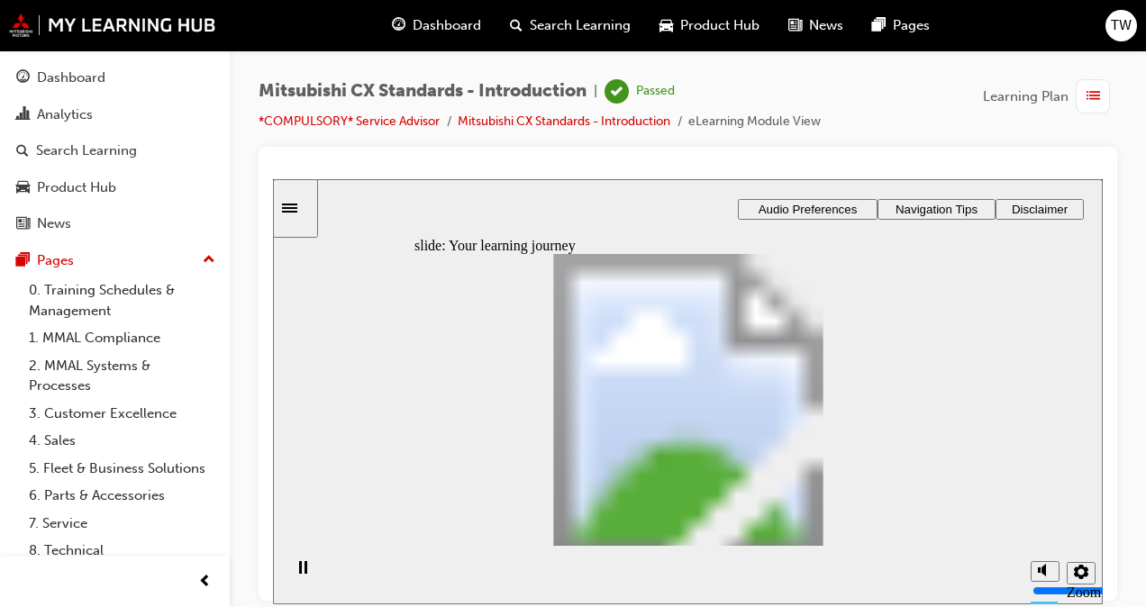
click at [1090, 103] on span "list-icon" at bounding box center [1093, 97] width 14 height 23
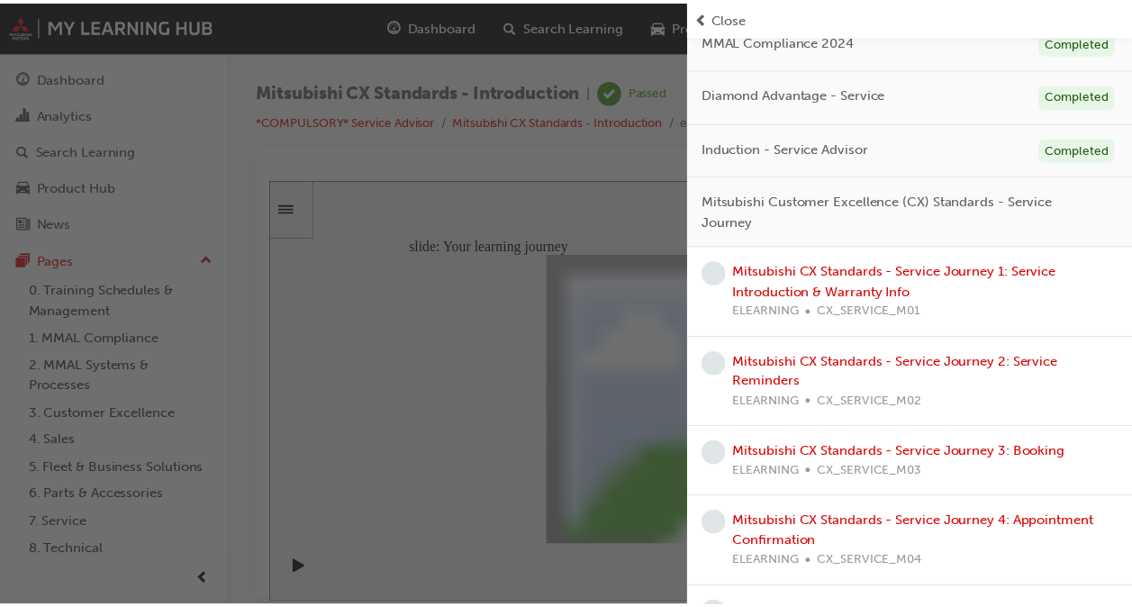
scroll to position [270, 0]
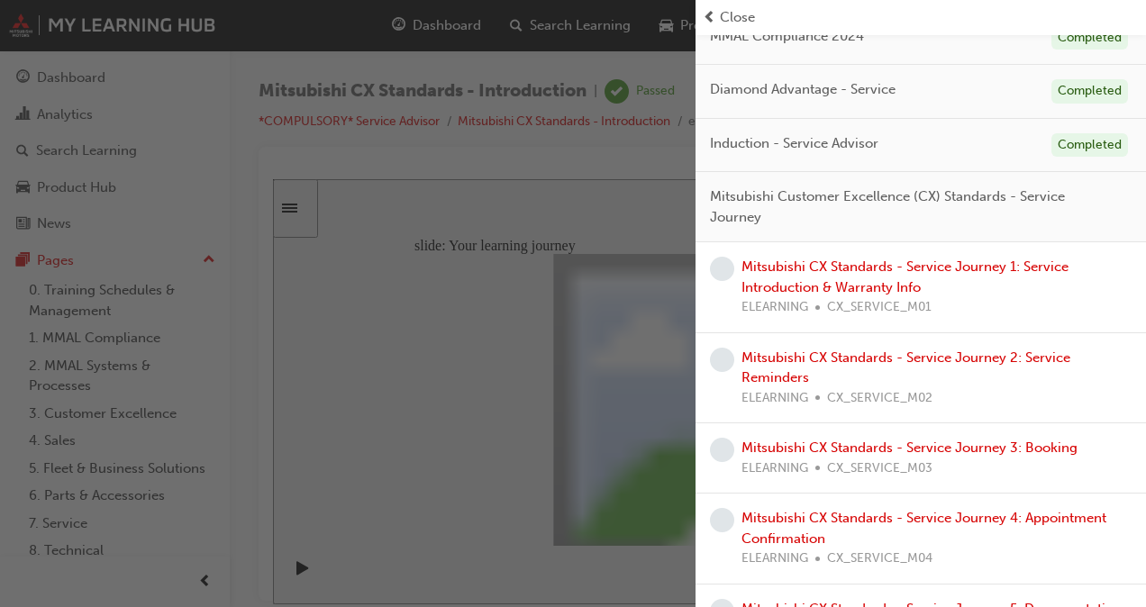
click at [829, 276] on div "Mitsubishi CX Standards - Service Journey 1: Service Introduction & Warranty In…" at bounding box center [936, 287] width 390 height 61
click at [812, 285] on link "Mitsubishi CX Standards - Service Journey 1: Service Introduction & Warranty In…" at bounding box center [904, 276] width 327 height 37
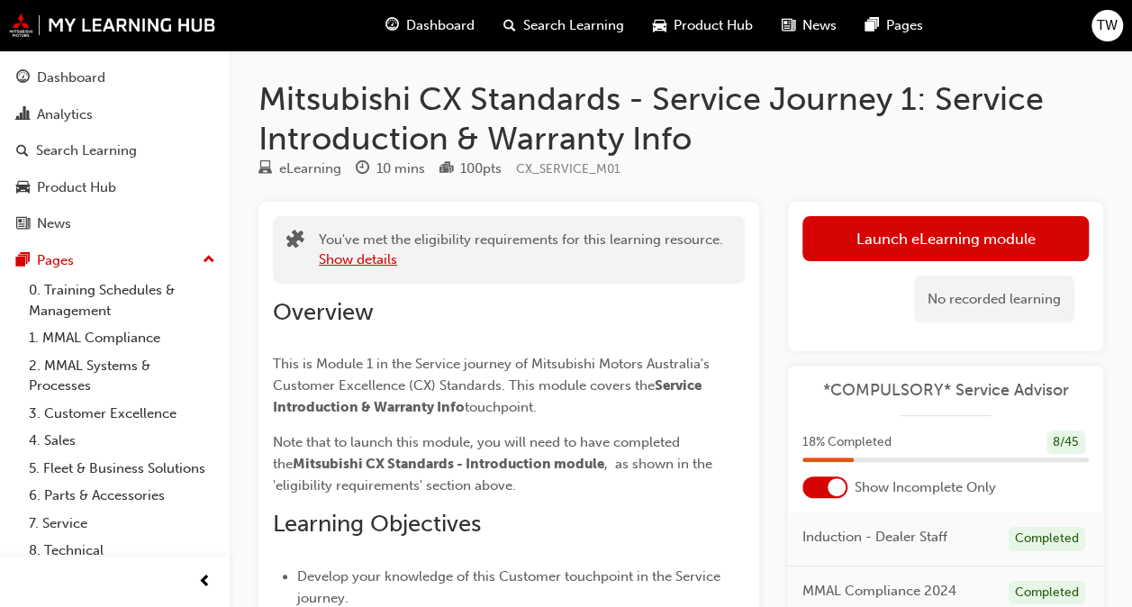
click at [367, 264] on button "Show details" at bounding box center [358, 259] width 78 height 21
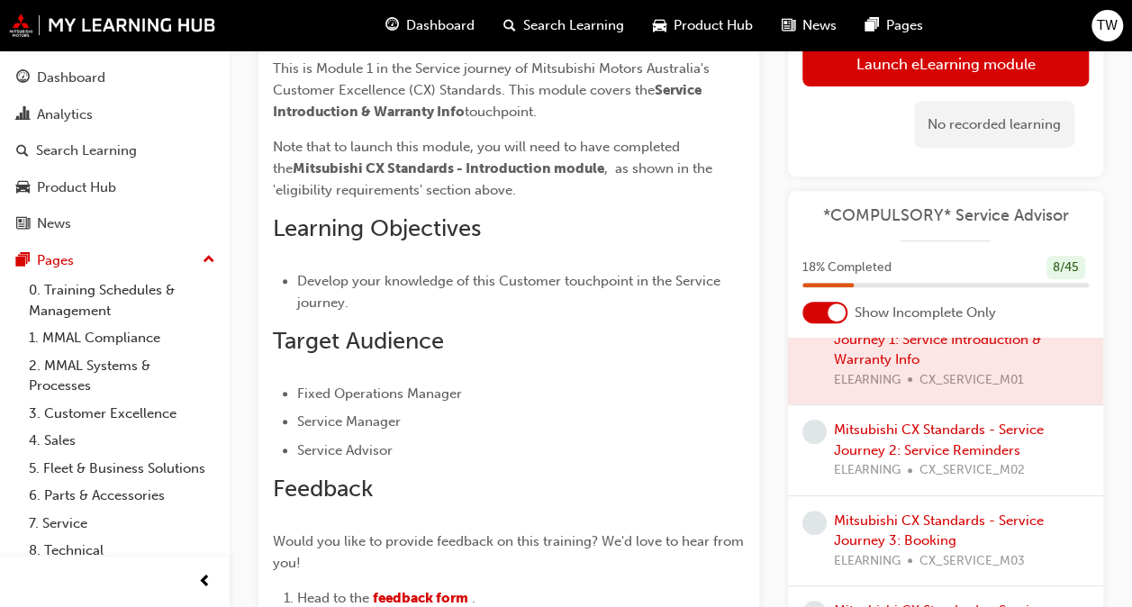
scroll to position [293, 0]
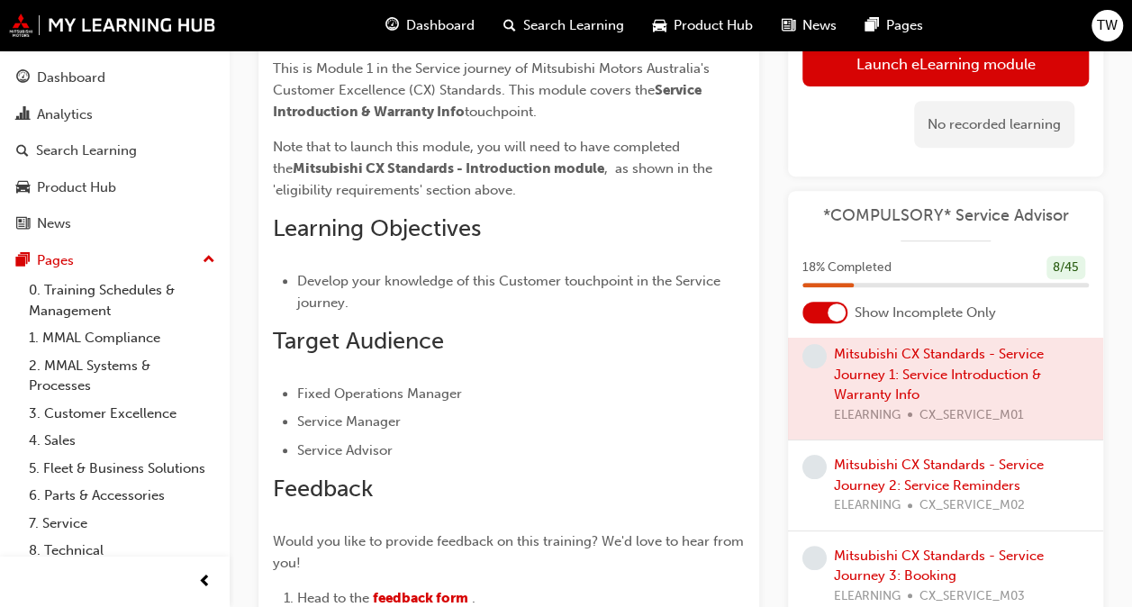
click at [827, 307] on div at bounding box center [824, 314] width 45 height 22
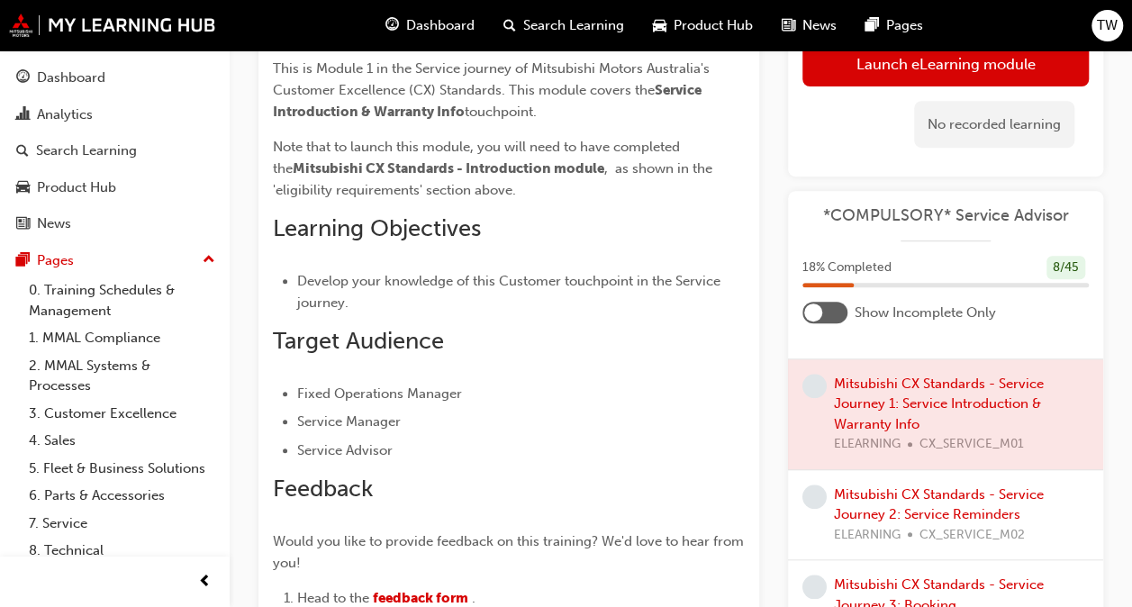
scroll to position [929, 0]
click at [892, 434] on div at bounding box center [945, 413] width 315 height 110
click at [823, 426] on div at bounding box center [945, 413] width 315 height 110
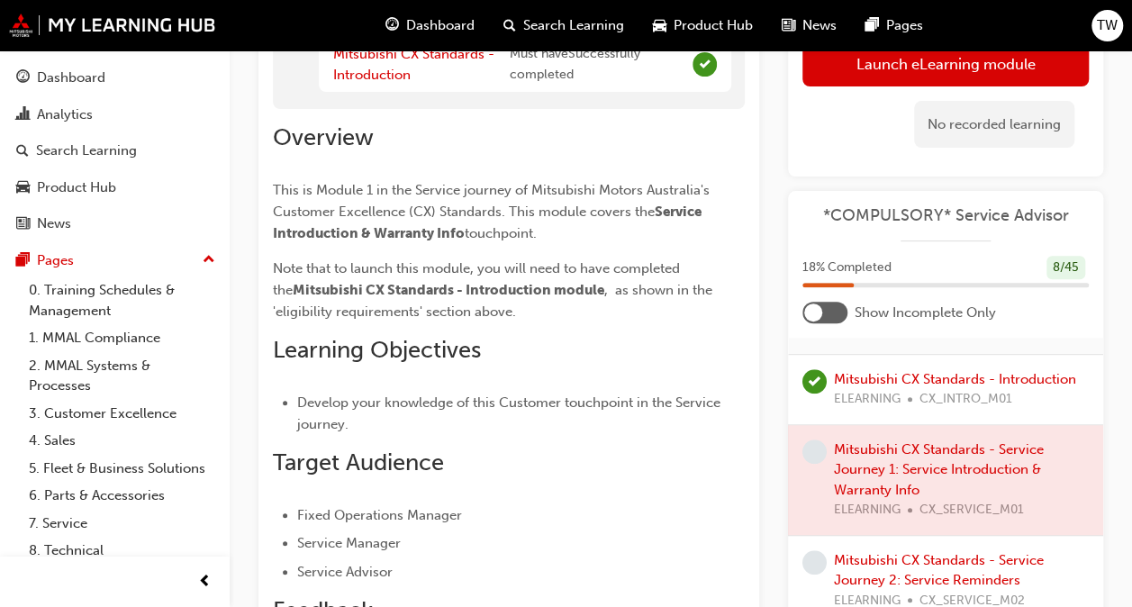
scroll to position [225, 0]
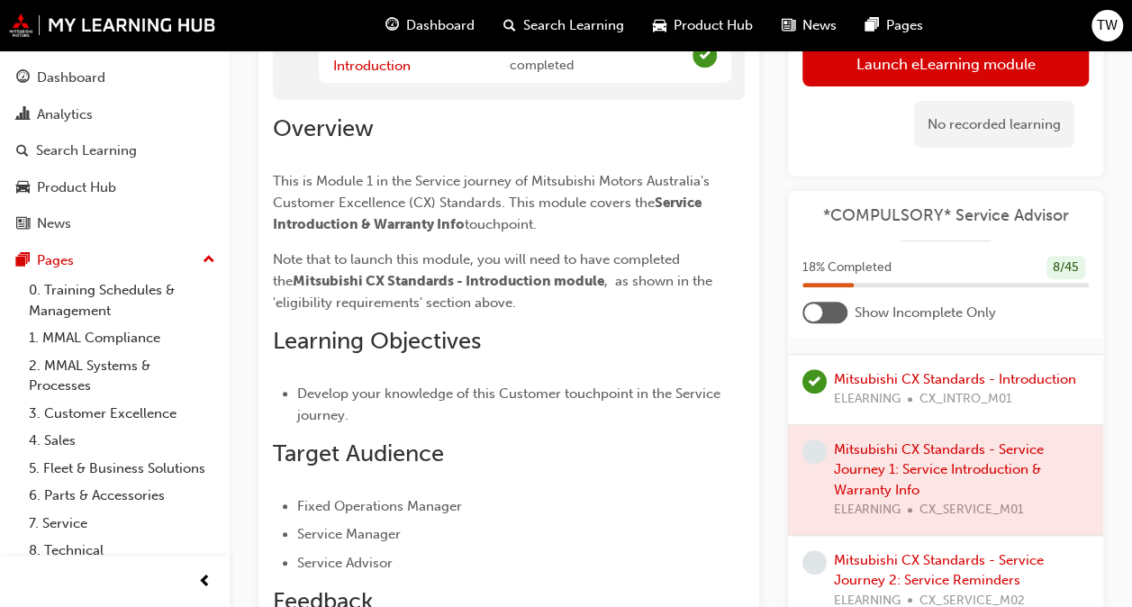
click at [832, 404] on div "Mitsubishi CX Standards - Introduction ELEARNING CX_INTRO_M01" at bounding box center [945, 389] width 286 height 41
click at [840, 387] on link "Mitsubishi CX Standards - Introduction" at bounding box center [955, 379] width 242 height 16
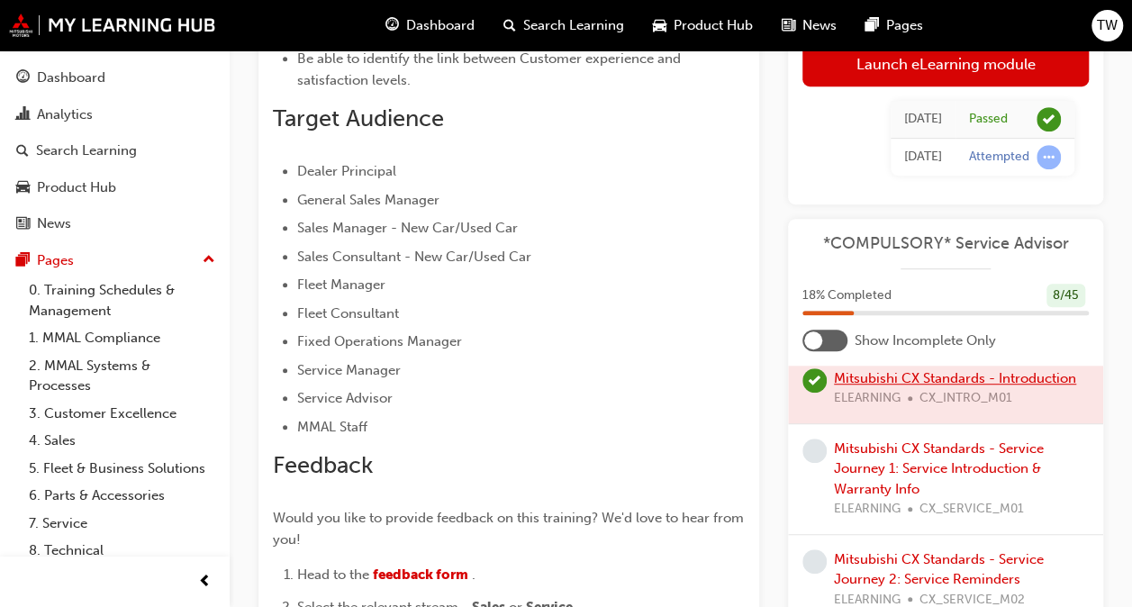
scroll to position [906, 0]
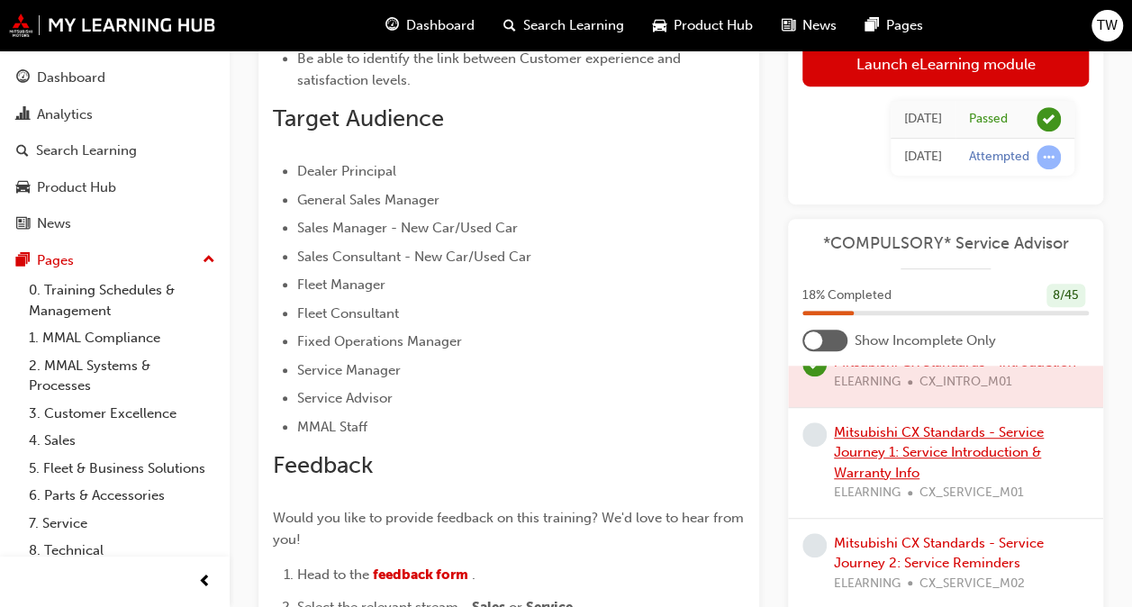
click at [917, 476] on link "Mitsubishi CX Standards - Service Journey 1: Service Introduction & Warranty In…" at bounding box center [939, 452] width 210 height 57
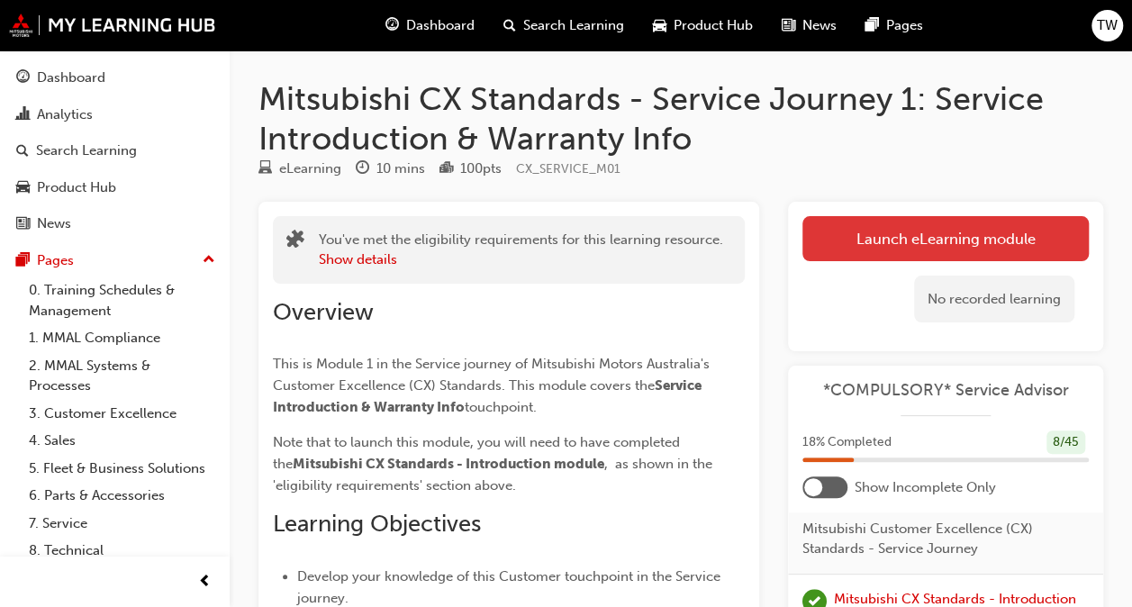
click at [897, 249] on link "Launch eLearning module" at bounding box center [945, 238] width 286 height 45
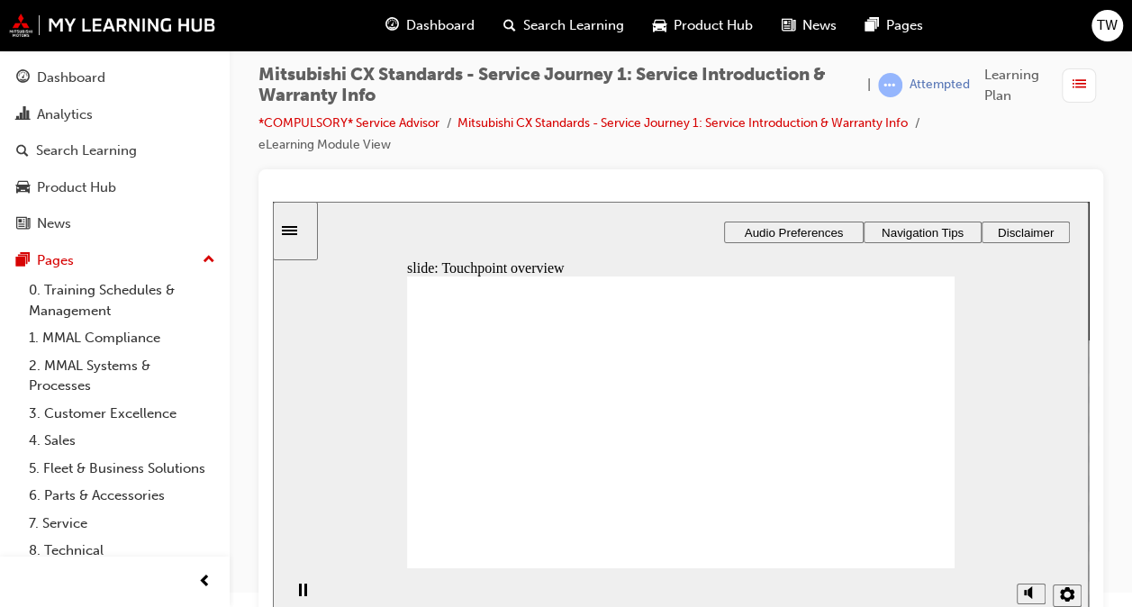
scroll to position [33, 0]
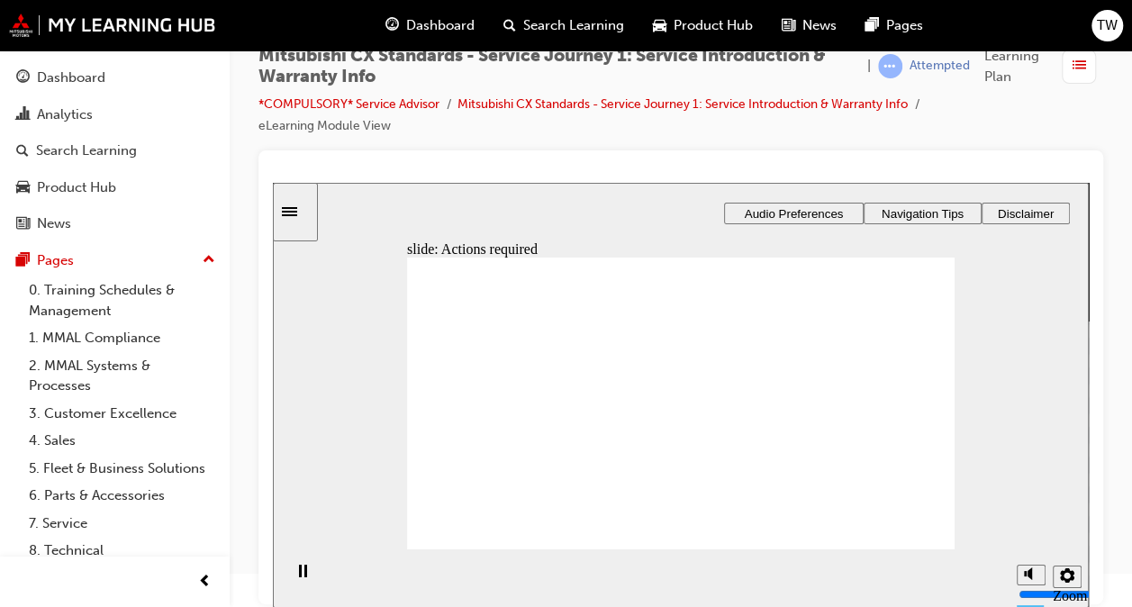
drag, startPoint x: 667, startPoint y: 514, endPoint x: 676, endPoint y: 526, distance: 14.8
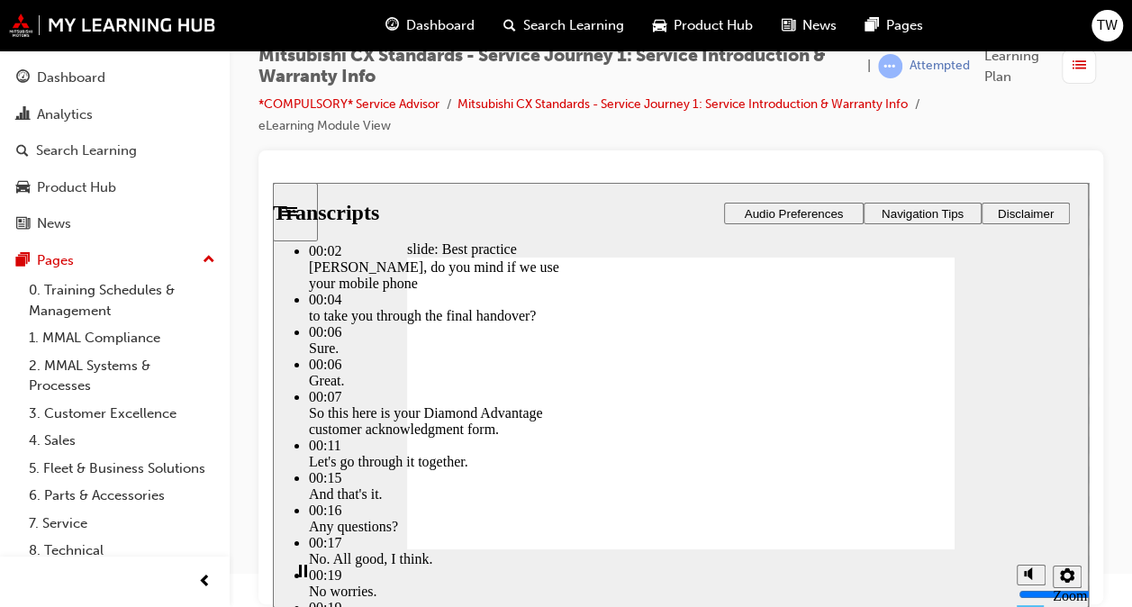
drag, startPoint x: 479, startPoint y: 510, endPoint x: 931, endPoint y: 512, distance: 452.1
type input "159"
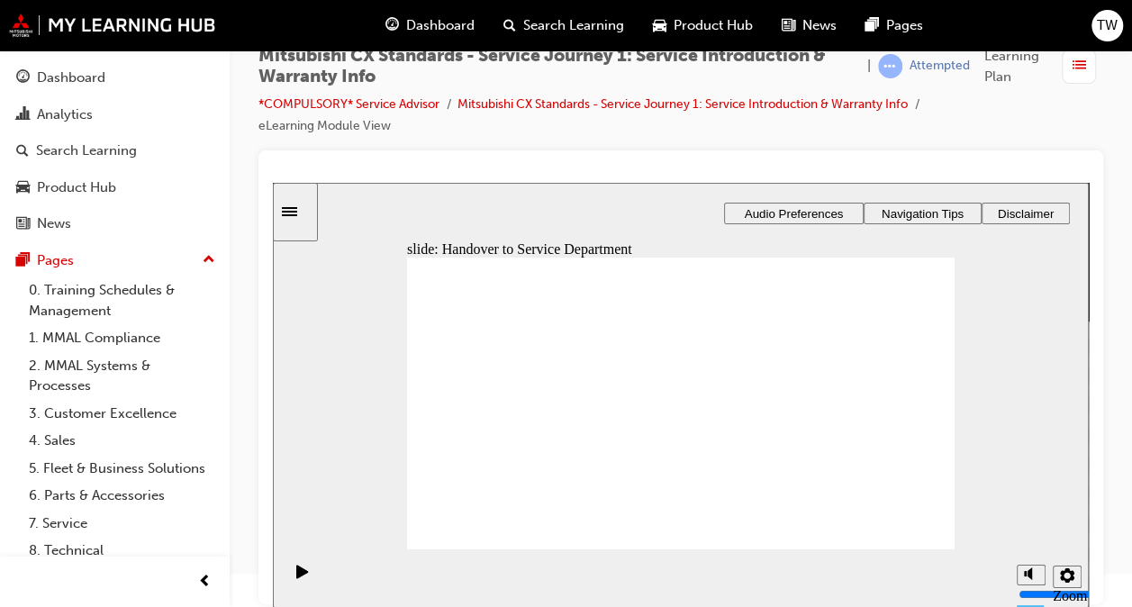
drag, startPoint x: 490, startPoint y: 441, endPoint x: 657, endPoint y: 362, distance: 185.3
drag, startPoint x: 504, startPoint y: 433, endPoint x: 666, endPoint y: 390, distance: 166.9
drag, startPoint x: 468, startPoint y: 431, endPoint x: 659, endPoint y: 411, distance: 192.0
drag, startPoint x: 515, startPoint y: 435, endPoint x: 874, endPoint y: 347, distance: 369.2
drag, startPoint x: 494, startPoint y: 439, endPoint x: 687, endPoint y: 459, distance: 193.8
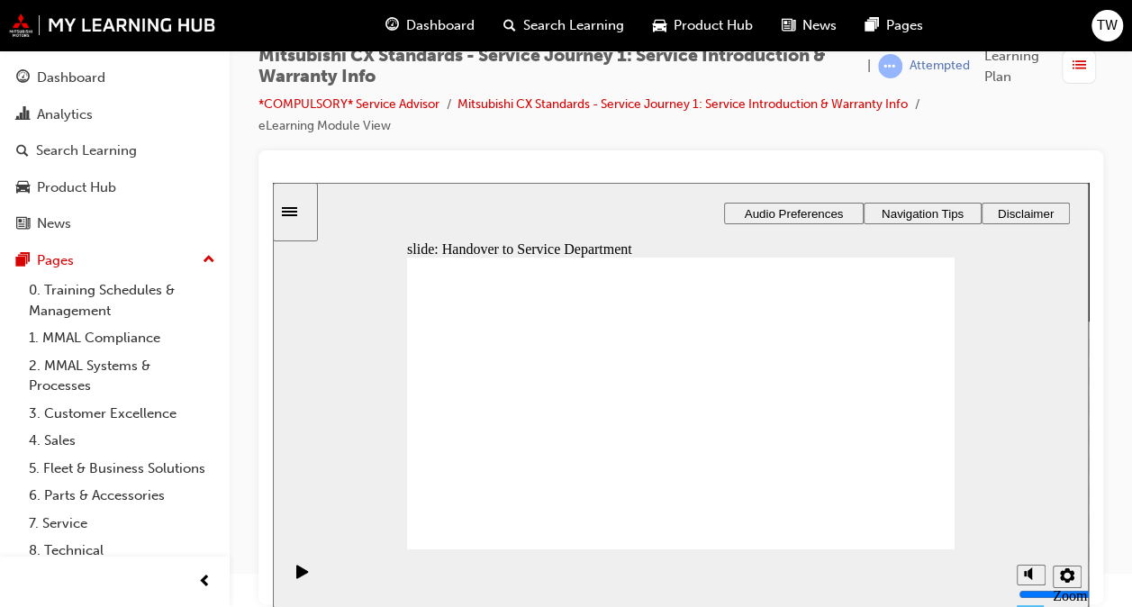
drag, startPoint x: 488, startPoint y: 446, endPoint x: 857, endPoint y: 388, distance: 372.8
checkbox input "true"
drag, startPoint x: 487, startPoint y: 414, endPoint x: 489, endPoint y: 390, distance: 24.4
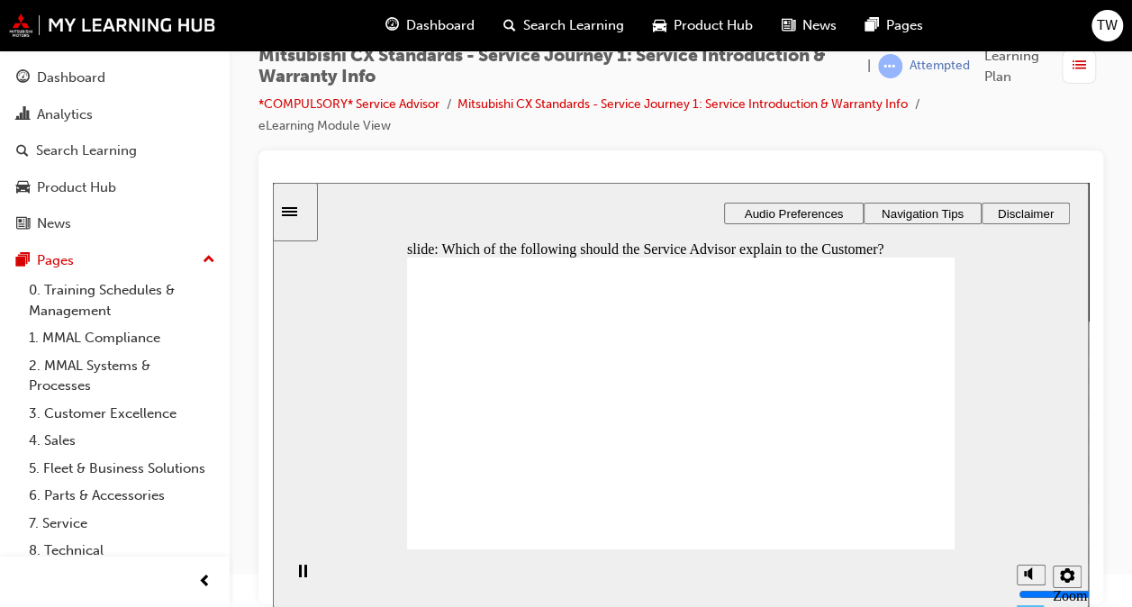
checkbox input "true"
drag, startPoint x: 522, startPoint y: 438, endPoint x: 600, endPoint y: 379, distance: 97.1
drag, startPoint x: 780, startPoint y: 362, endPoint x: 902, endPoint y: 355, distance: 122.7
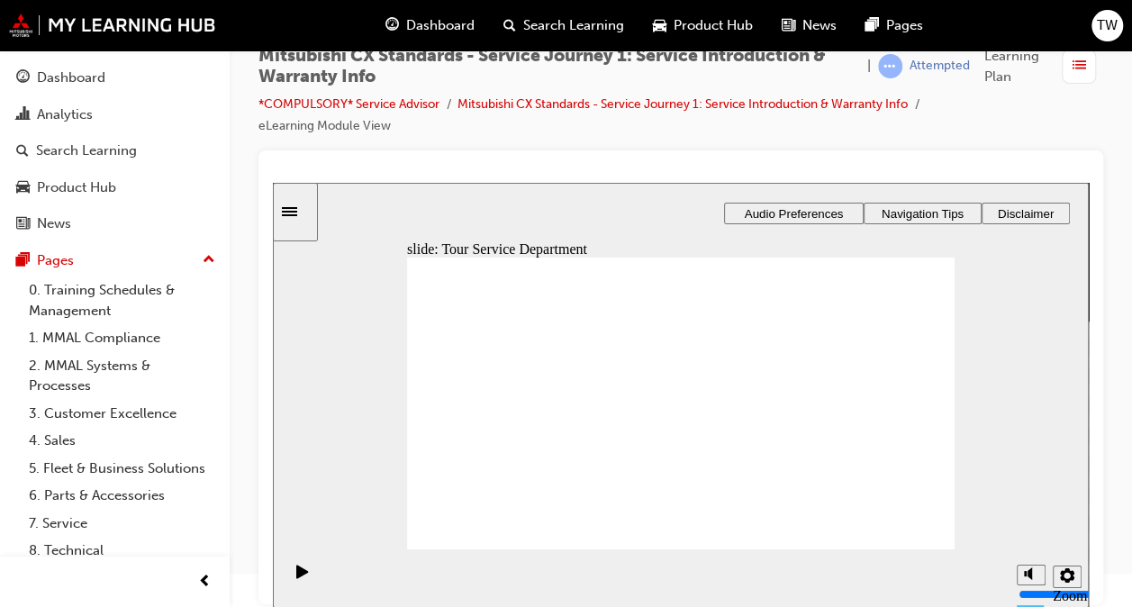
drag, startPoint x: 510, startPoint y: 441, endPoint x: 673, endPoint y: 358, distance: 183.3
drag, startPoint x: 494, startPoint y: 446, endPoint x: 638, endPoint y: 388, distance: 154.4
drag, startPoint x: 485, startPoint y: 432, endPoint x: 833, endPoint y: 404, distance: 349.7
drag, startPoint x: 506, startPoint y: 493, endPoint x: 506, endPoint y: 504, distance: 11.7
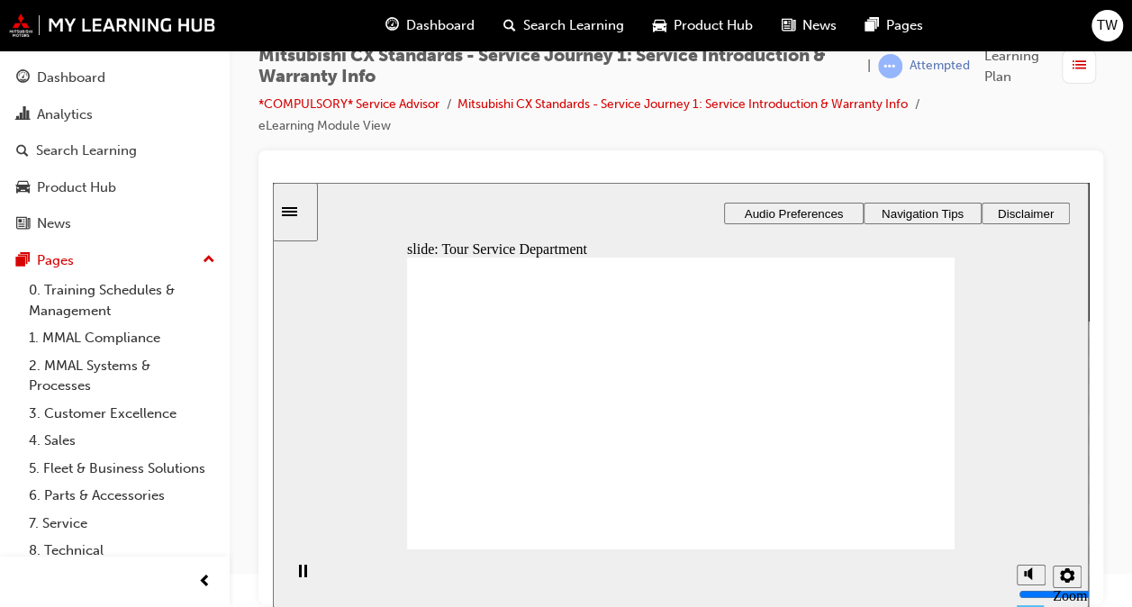
drag, startPoint x: 926, startPoint y: 530, endPoint x: 906, endPoint y: 524, distance: 20.8
drag, startPoint x: 484, startPoint y: 440, endPoint x: 653, endPoint y: 347, distance: 193.5
drag, startPoint x: 491, startPoint y: 429, endPoint x: 829, endPoint y: 326, distance: 353.9
drag, startPoint x: 546, startPoint y: 440, endPoint x: 705, endPoint y: 393, distance: 166.1
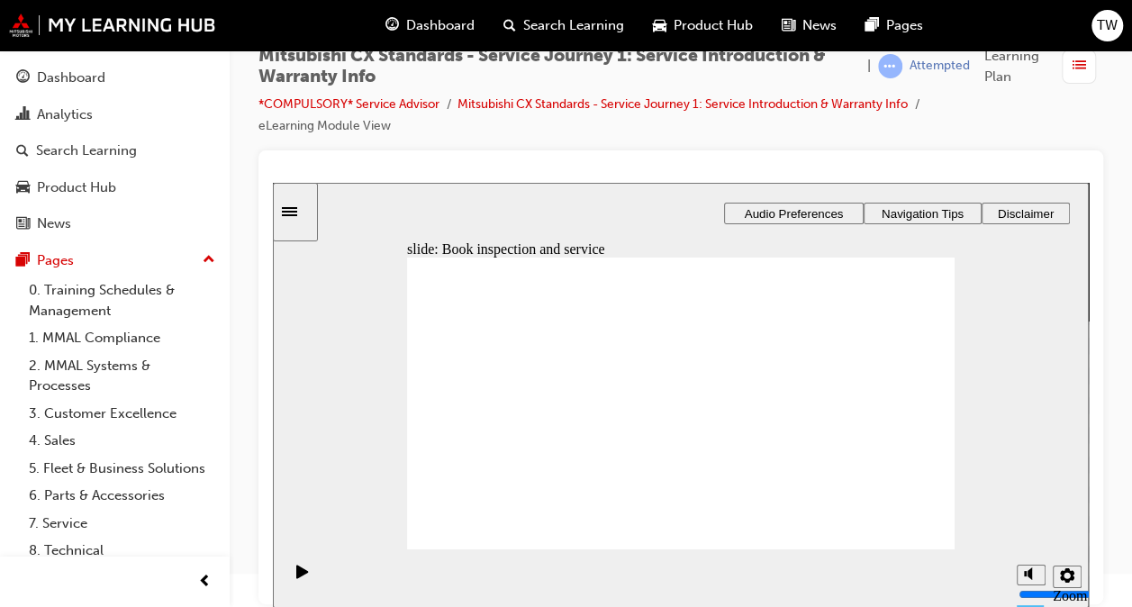
drag, startPoint x: 502, startPoint y: 445, endPoint x: 668, endPoint y: 412, distance: 169.9
drag, startPoint x: 767, startPoint y: 406, endPoint x: 929, endPoint y: 381, distance: 163.2
drag, startPoint x: 540, startPoint y: 444, endPoint x: 712, endPoint y: 429, distance: 172.7
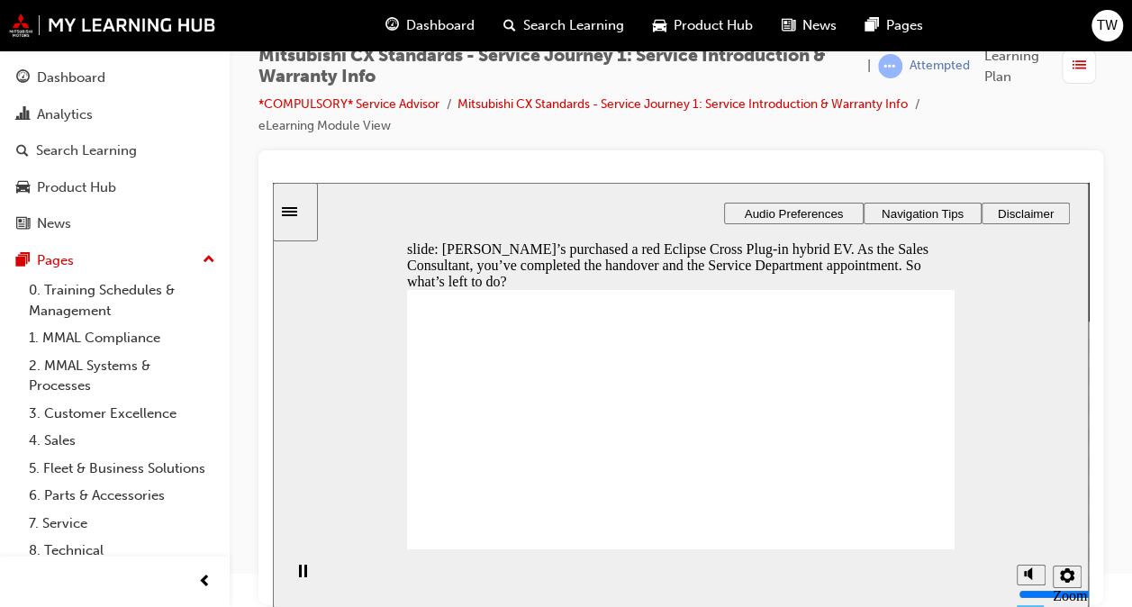
checkbox input "true"
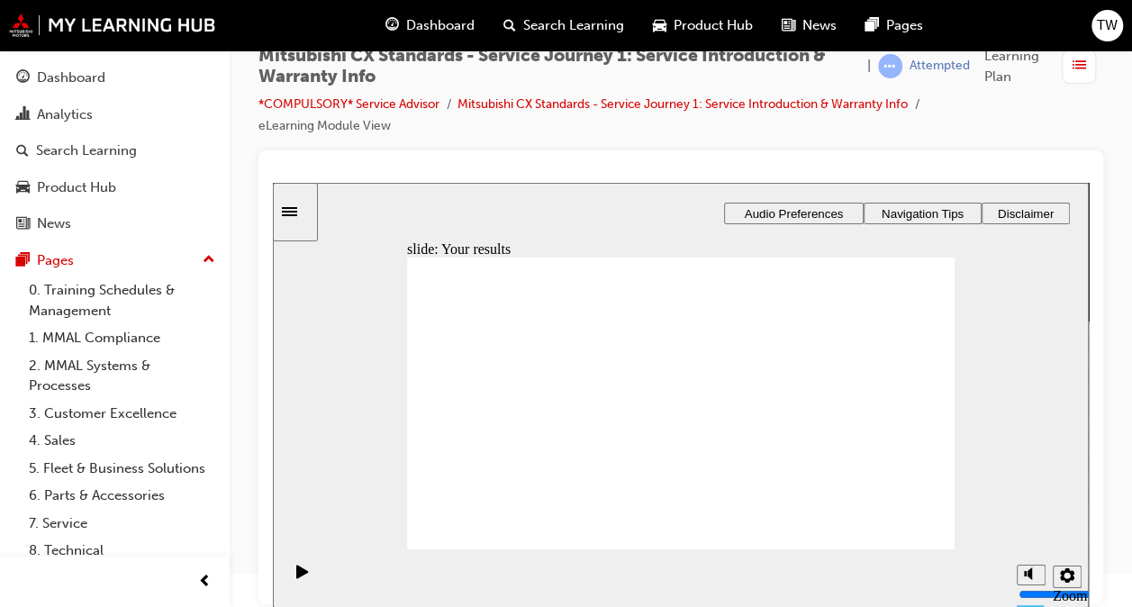
click at [297, 215] on icon "Sidebar Toggle" at bounding box center [289, 211] width 15 height 9
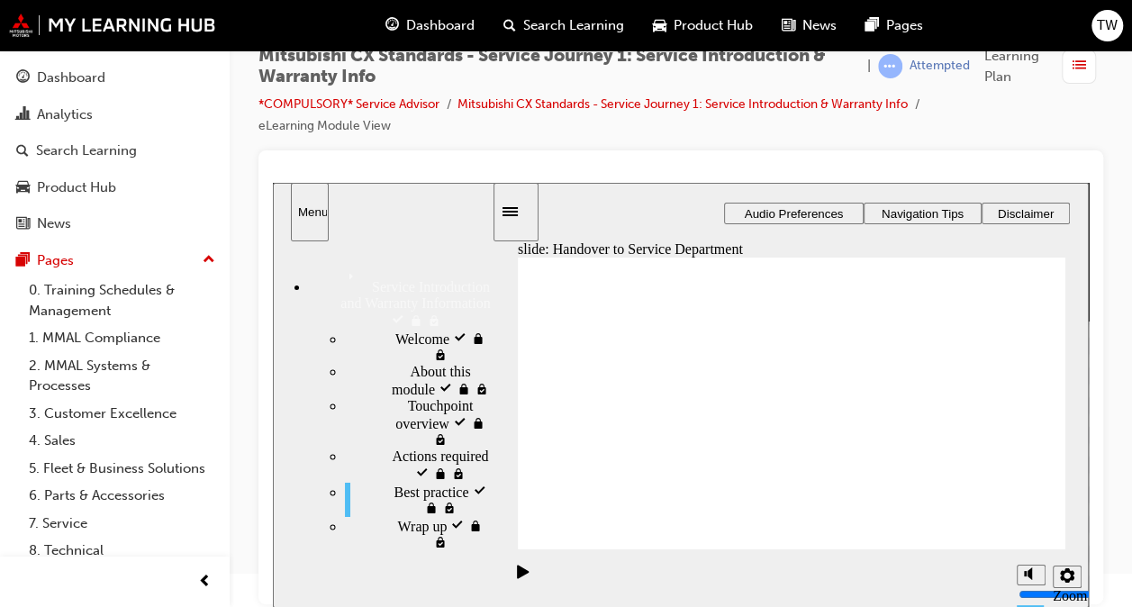
click at [395, 330] on span "Welcome visited" at bounding box center [443, 338] width 96 height 16
click at [410, 364] on span "About this module visited" at bounding box center [451, 388] width 82 height 49
click at [408, 398] on span "Touchpoint overview visited" at bounding box center [450, 422] width 84 height 49
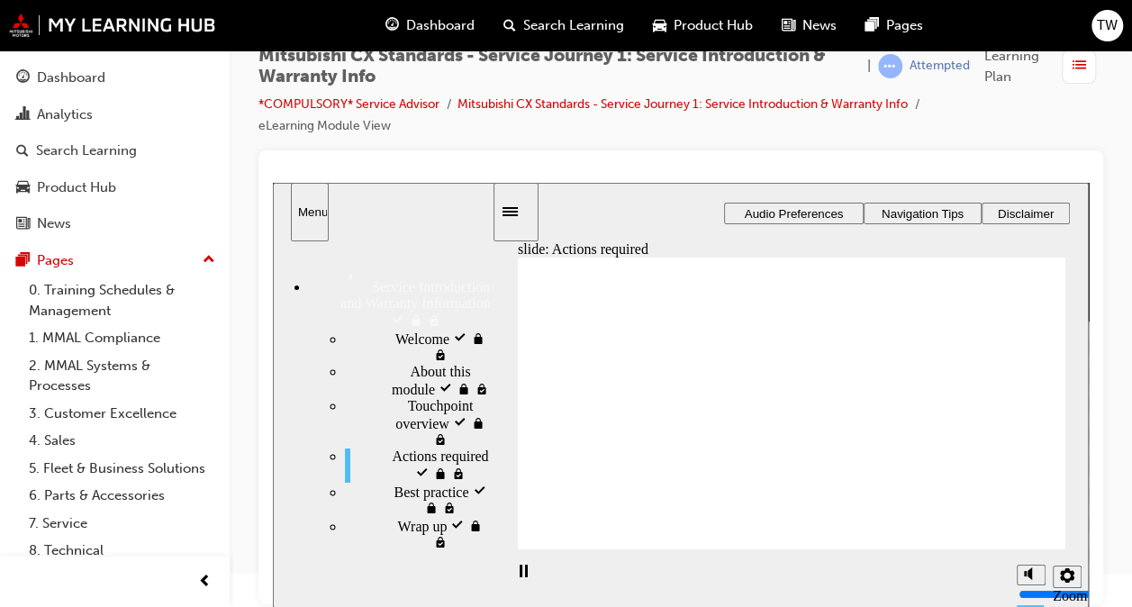
click at [378, 483] on div "Best practice visited Best practice" at bounding box center [418, 500] width 147 height 34
click at [424, 449] on div "Actions required visited Actions required" at bounding box center [418, 466] width 147 height 34
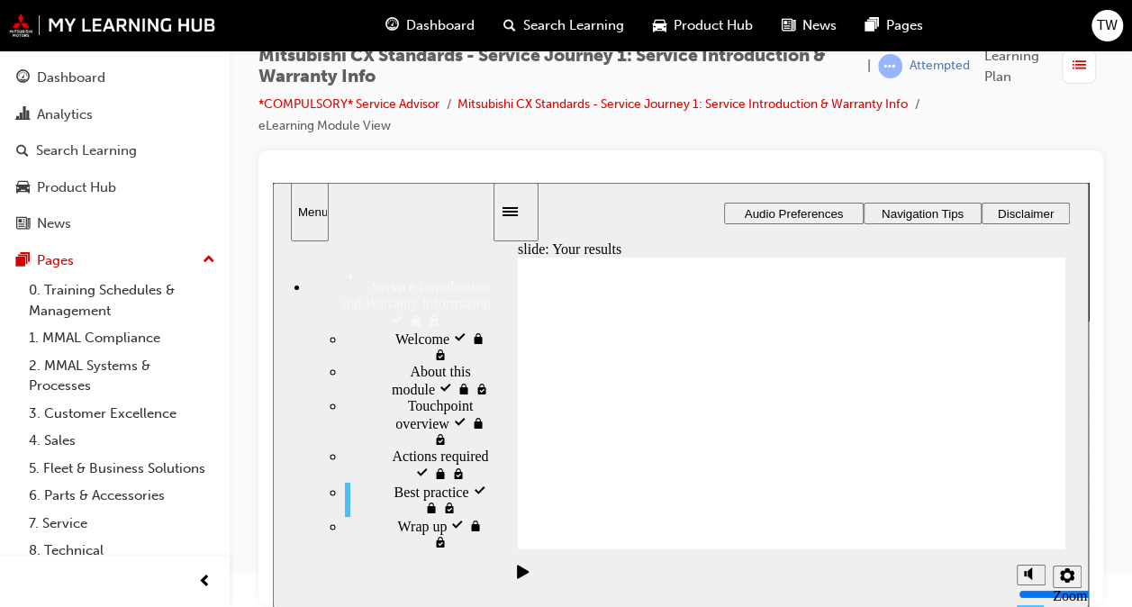
click at [428, 517] on div "Wrap up locked Wrap up" at bounding box center [418, 534] width 147 height 34
click at [431, 517] on div "Wrap up locked Wrap up" at bounding box center [418, 534] width 147 height 34
drag, startPoint x: 602, startPoint y: 449, endPoint x: 771, endPoint y: 343, distance: 199.4
drag, startPoint x: 591, startPoint y: 431, endPoint x: 801, endPoint y: 415, distance: 210.5
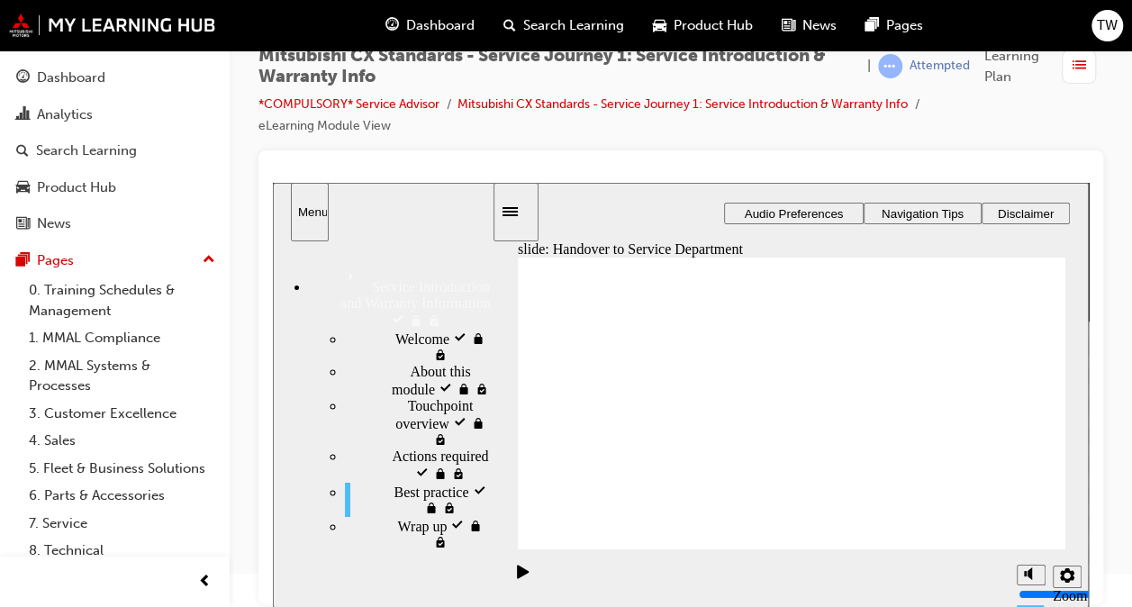
drag, startPoint x: 853, startPoint y: 381, endPoint x: 913, endPoint y: 340, distance: 73.2
drag, startPoint x: 782, startPoint y: 363, endPoint x: 971, endPoint y: 342, distance: 190.3
drag, startPoint x: 639, startPoint y: 431, endPoint x: 801, endPoint y: 394, distance: 166.3
drag, startPoint x: 597, startPoint y: 442, endPoint x: 781, endPoint y: 424, distance: 184.6
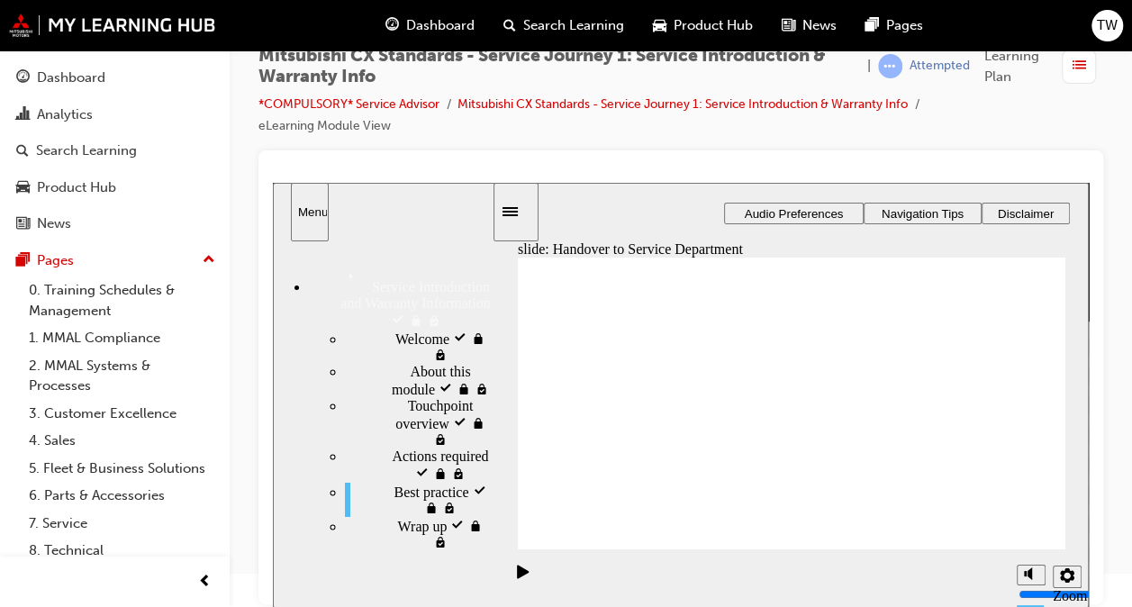
drag, startPoint x: 614, startPoint y: 435, endPoint x: 951, endPoint y: 378, distance: 341.6
drag, startPoint x: 612, startPoint y: 444, endPoint x: 755, endPoint y: 443, distance: 142.3
checkbox input "true"
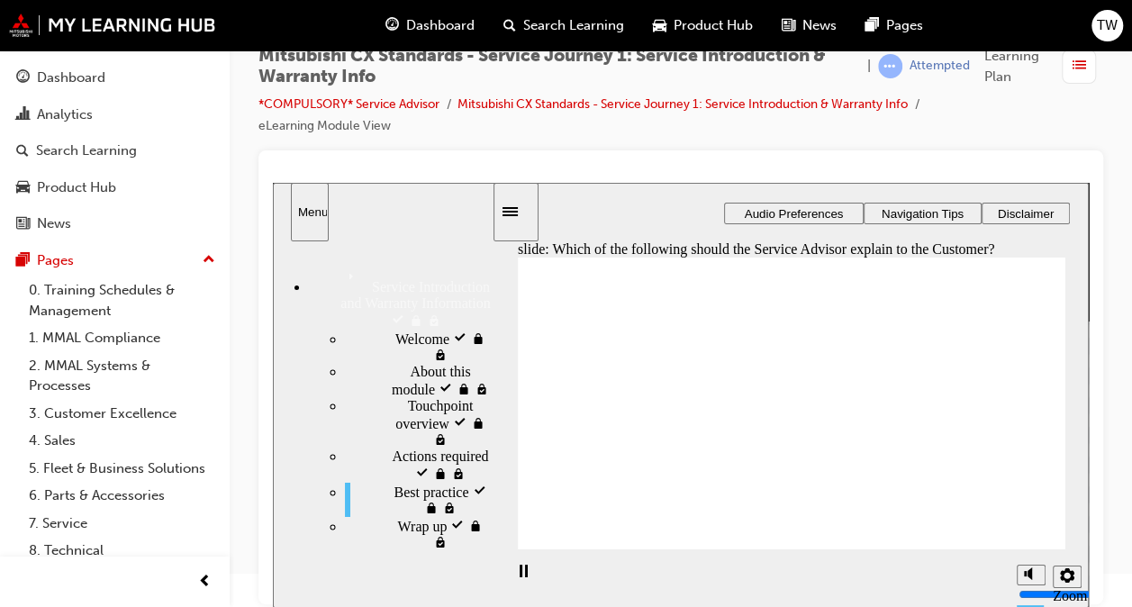
checkbox input "true"
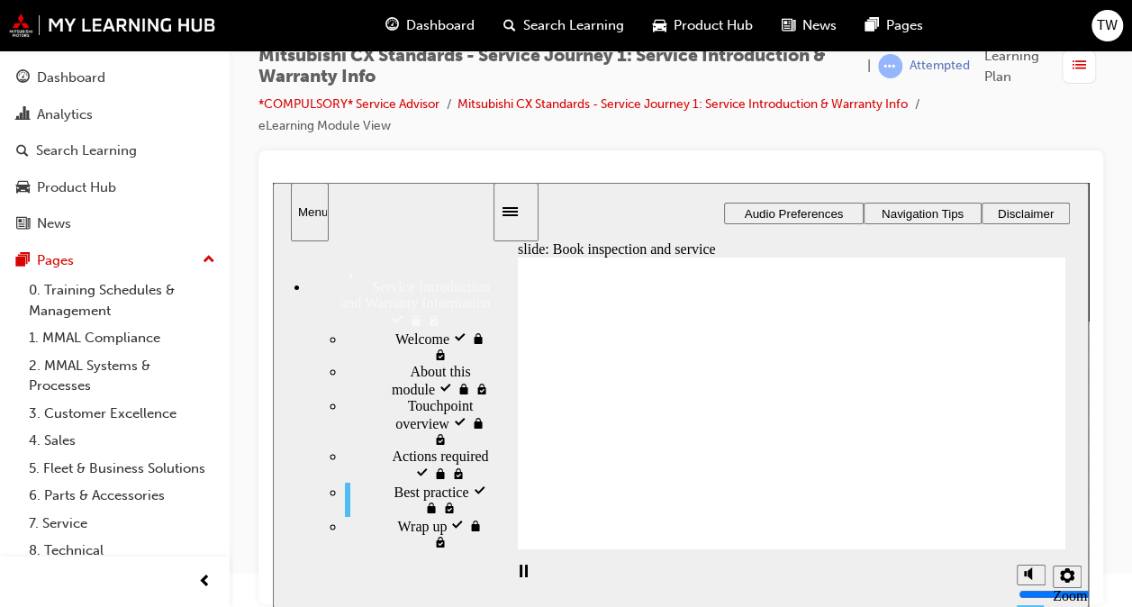
click at [431, 364] on div "About this module visited About this module" at bounding box center [418, 381] width 147 height 34
click at [426, 398] on div "Touchpoint overview visited Touchpoint overview" at bounding box center [418, 423] width 147 height 50
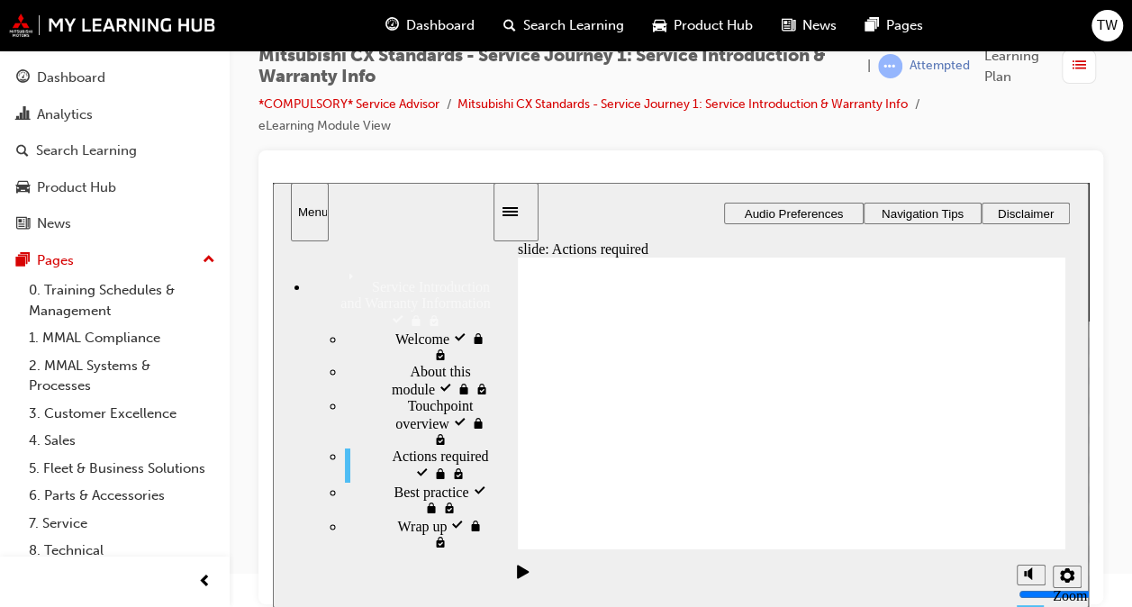
click at [392, 517] on div "Wrap up locked Wrap up" at bounding box center [418, 534] width 147 height 34
click at [403, 483] on div "Best practice visited Best practice" at bounding box center [418, 500] width 147 height 34
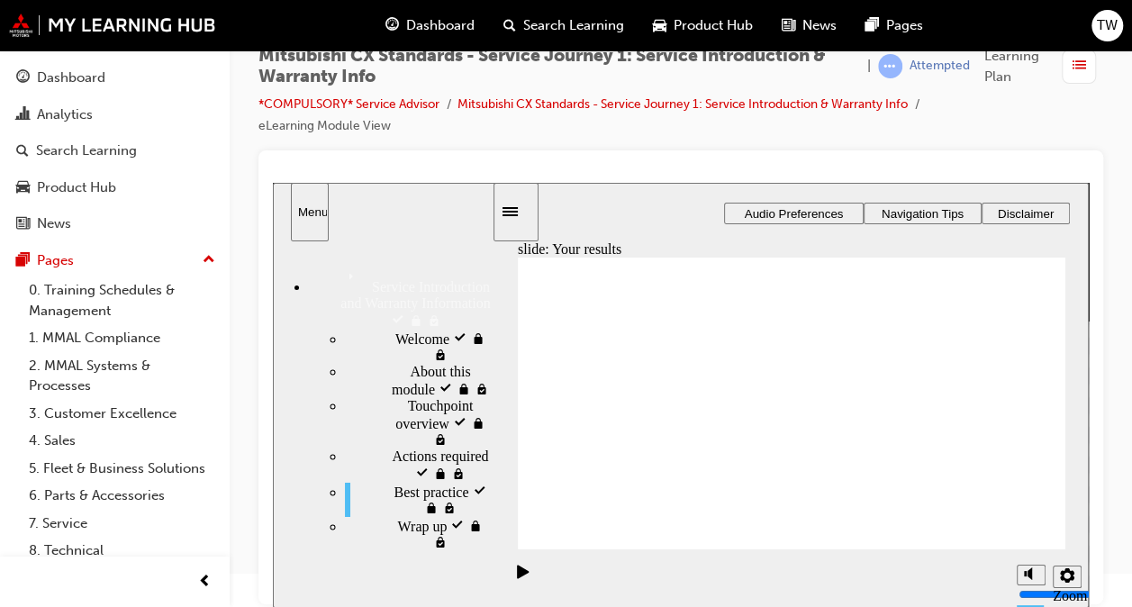
checkbox input "true"
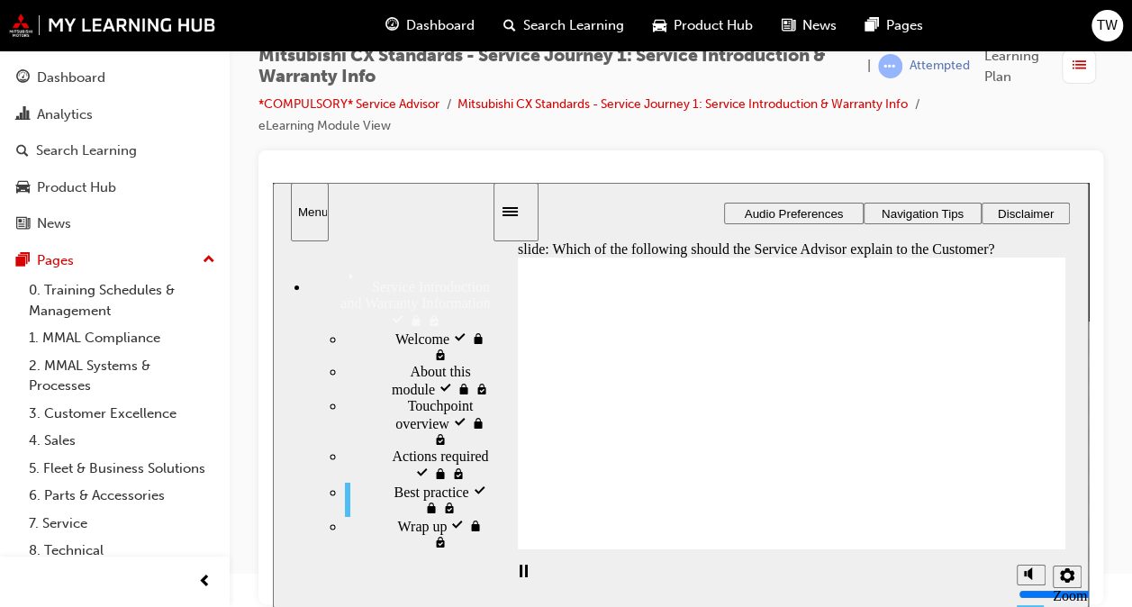
checkbox input "true"
drag, startPoint x: 654, startPoint y: 436, endPoint x: 822, endPoint y: 358, distance: 185.8
drag, startPoint x: 639, startPoint y: 444, endPoint x: 1002, endPoint y: 377, distance: 368.1
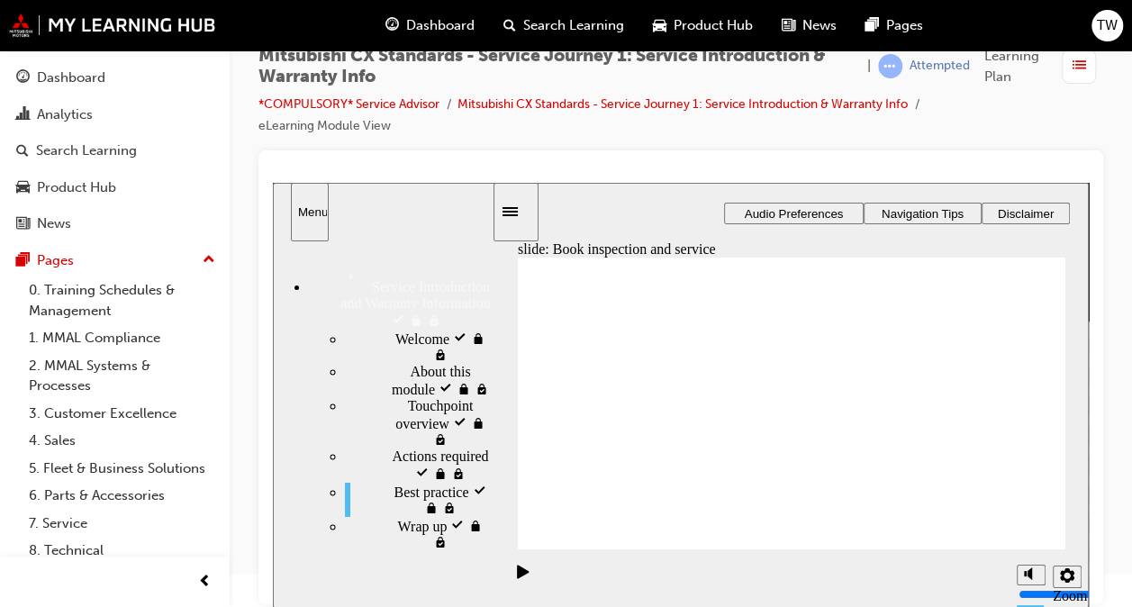
drag, startPoint x: 602, startPoint y: 444, endPoint x: 770, endPoint y: 412, distance: 171.5
drag, startPoint x: 595, startPoint y: 432, endPoint x: 773, endPoint y: 417, distance: 178.1
drag, startPoint x: 594, startPoint y: 432, endPoint x: 944, endPoint y: 372, distance: 354.6
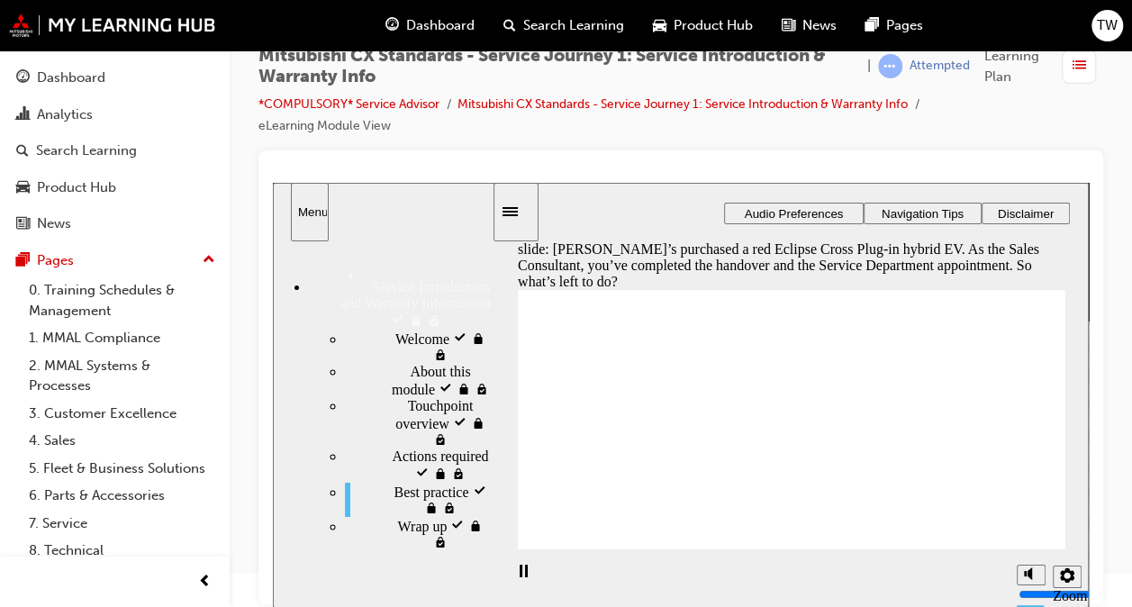
checkbox input "true"
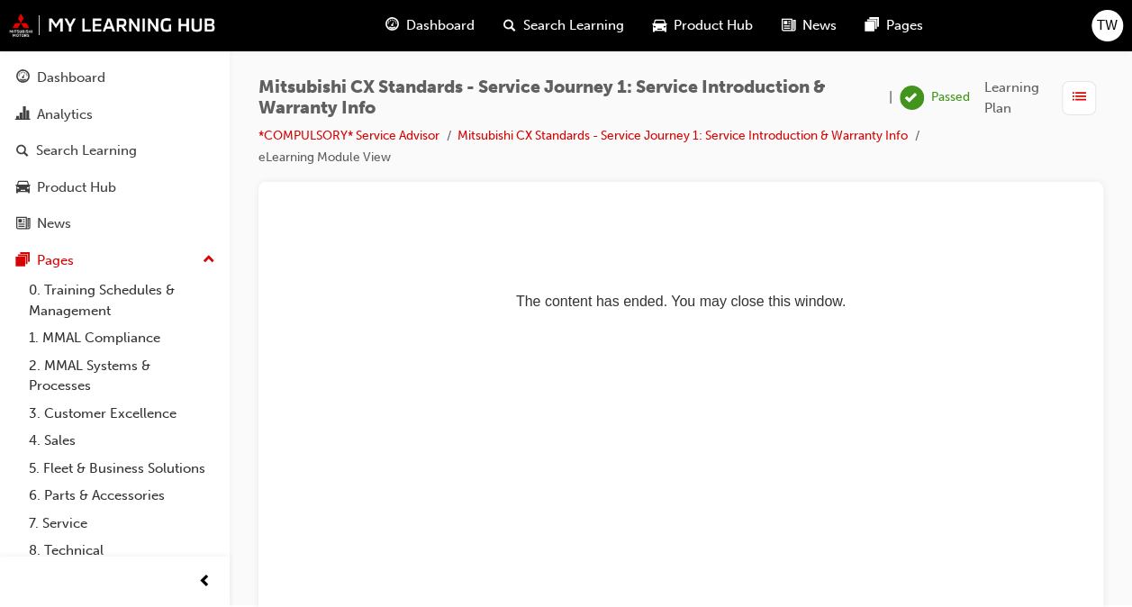
scroll to position [0, 0]
click at [1081, 99] on span "list-icon" at bounding box center [1080, 99] width 14 height 23
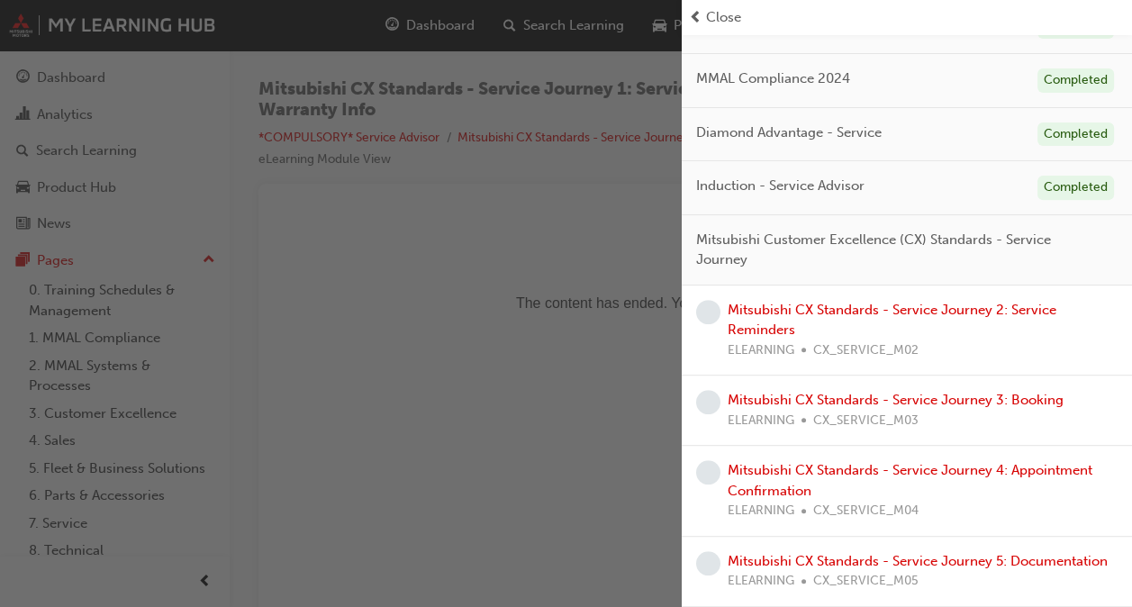
scroll to position [270, 0]
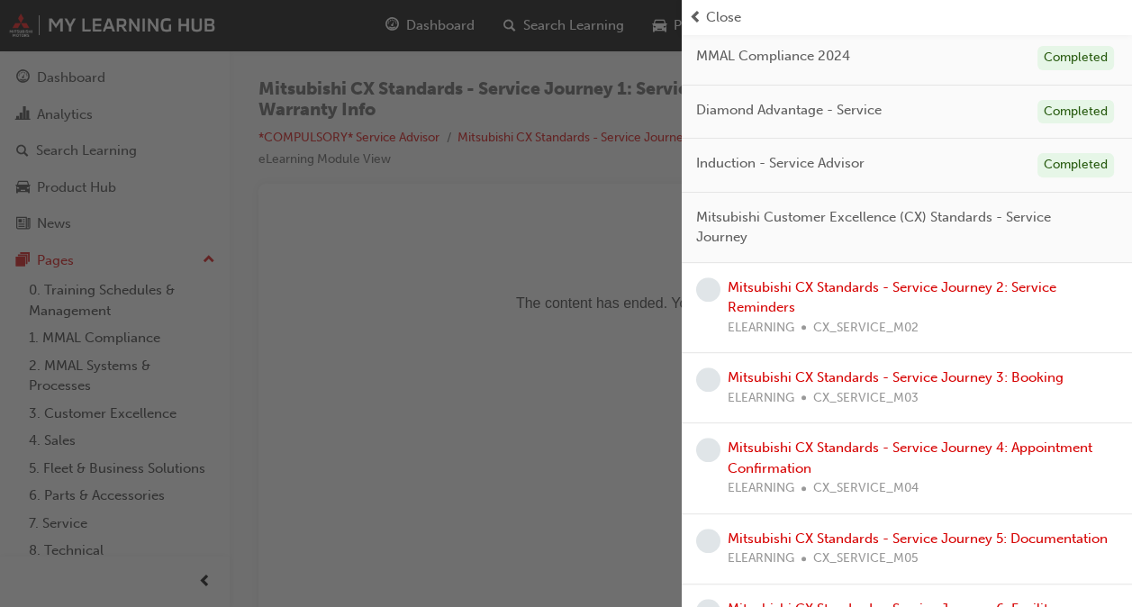
click at [780, 295] on div "Mitsubishi CX Standards - Service Journey 2: Service Reminders ELEARNING CX_SER…" at bounding box center [923, 307] width 390 height 61
click at [789, 286] on link "Mitsubishi CX Standards - Service Journey 2: Service Reminders" at bounding box center [892, 297] width 329 height 37
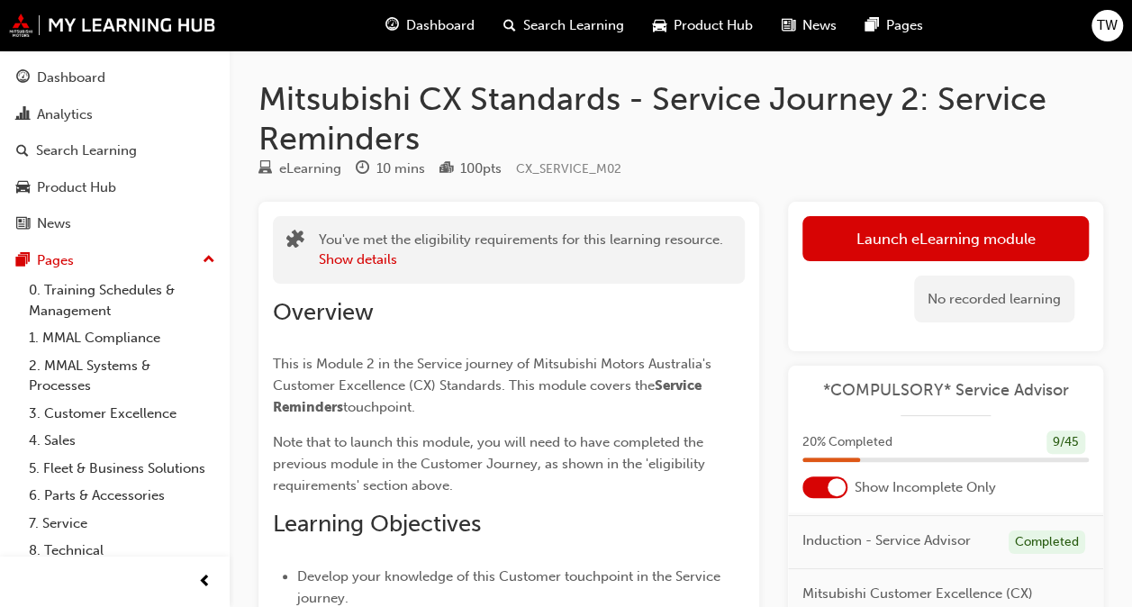
click at [855, 259] on link "Launch eLearning module" at bounding box center [945, 238] width 286 height 45
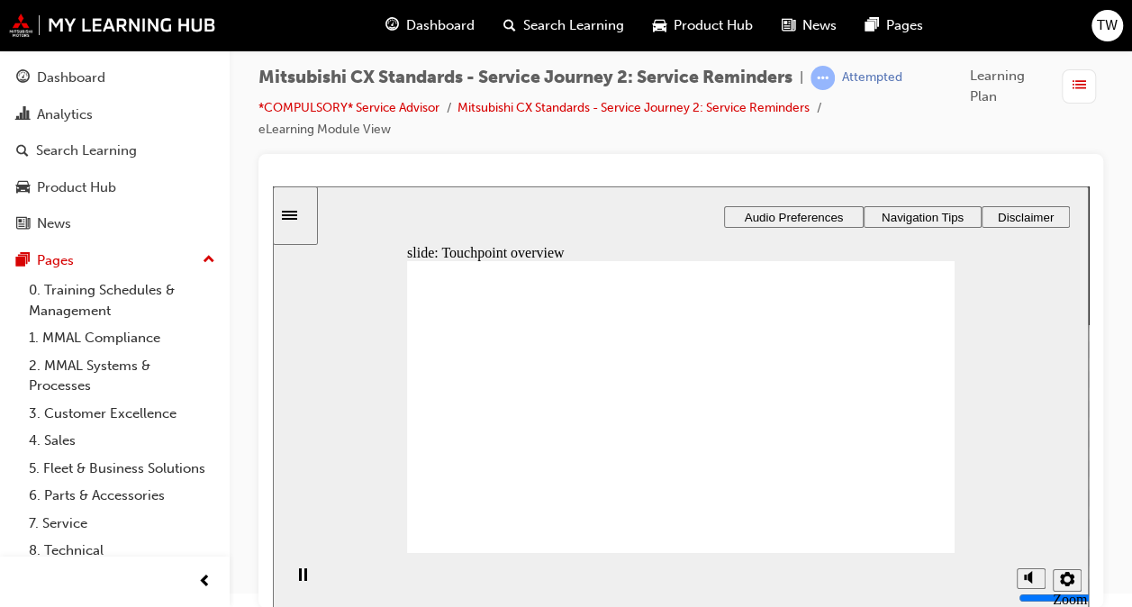
scroll to position [17, 0]
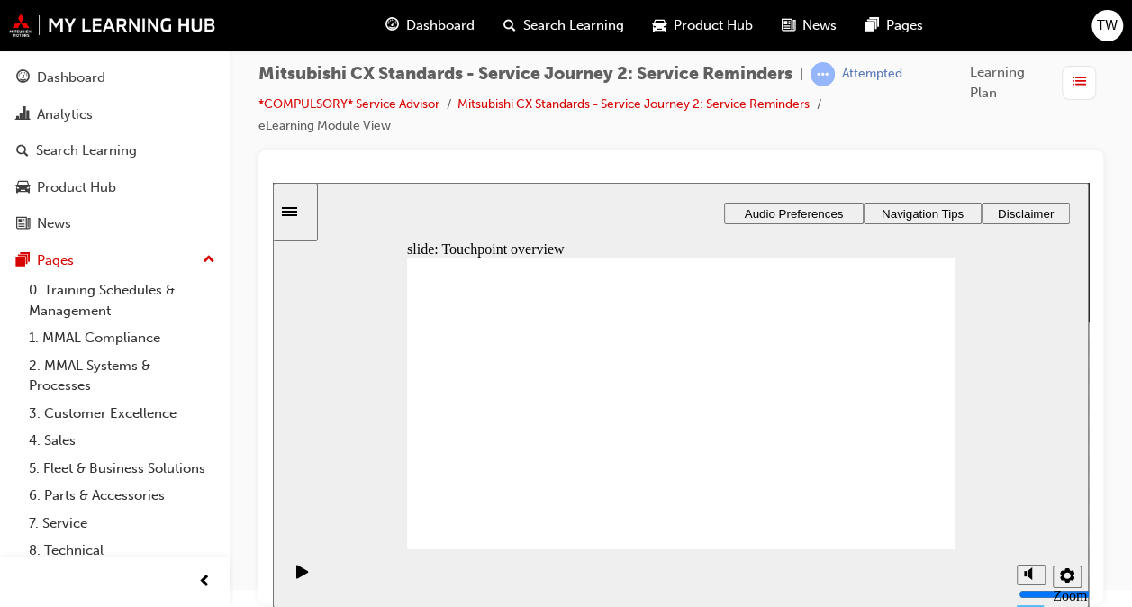
click at [1075, 95] on div "button" at bounding box center [1079, 83] width 34 height 34
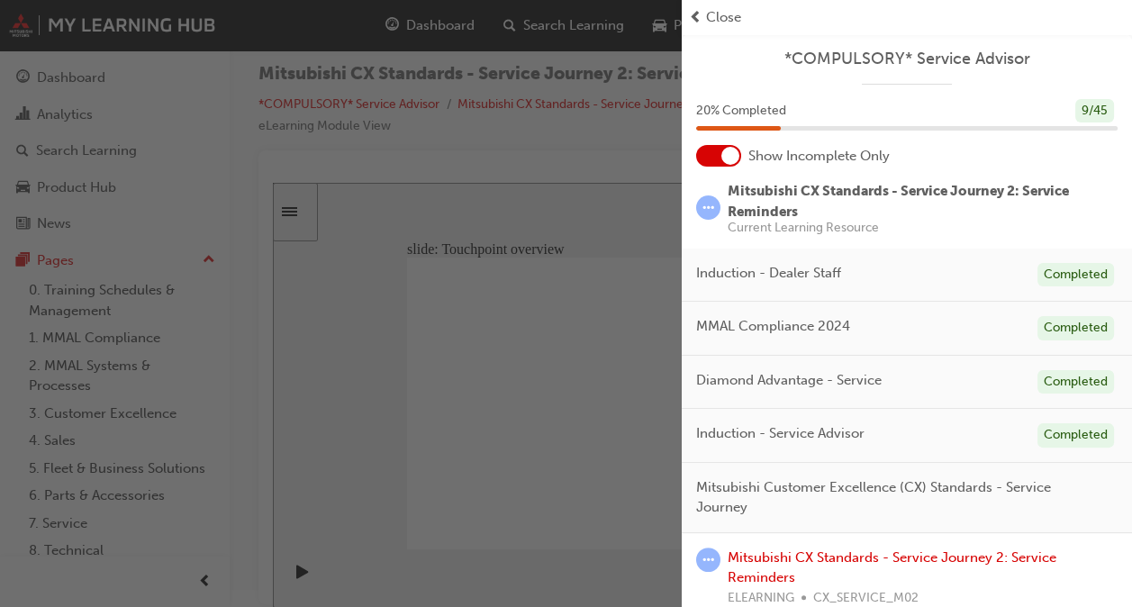
scroll to position [0, 0]
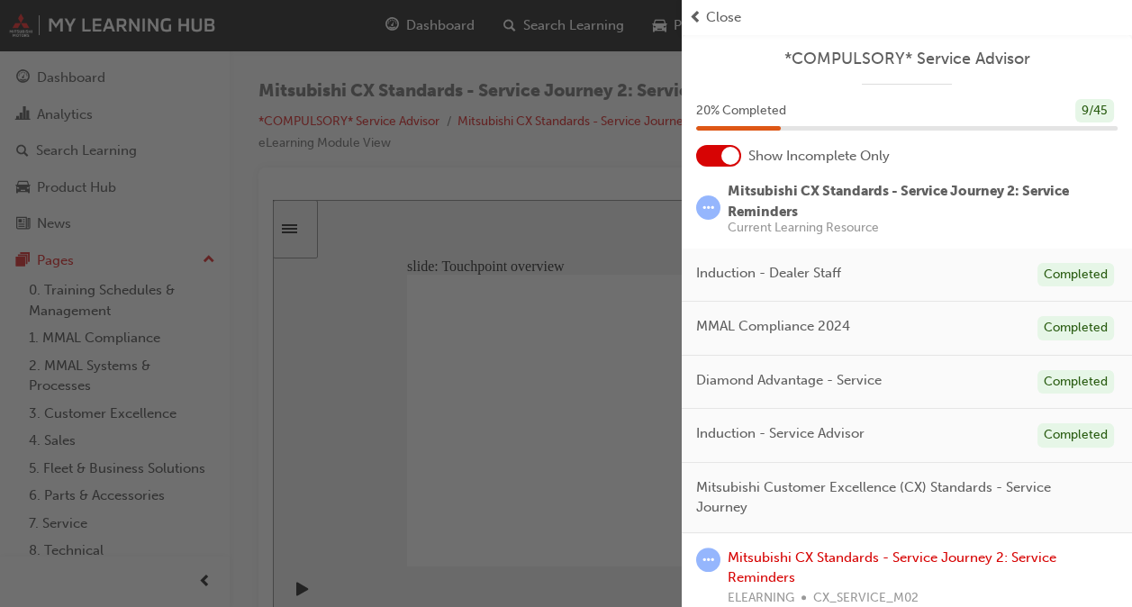
click at [700, 16] on span "prev-icon" at bounding box center [696, 17] width 14 height 21
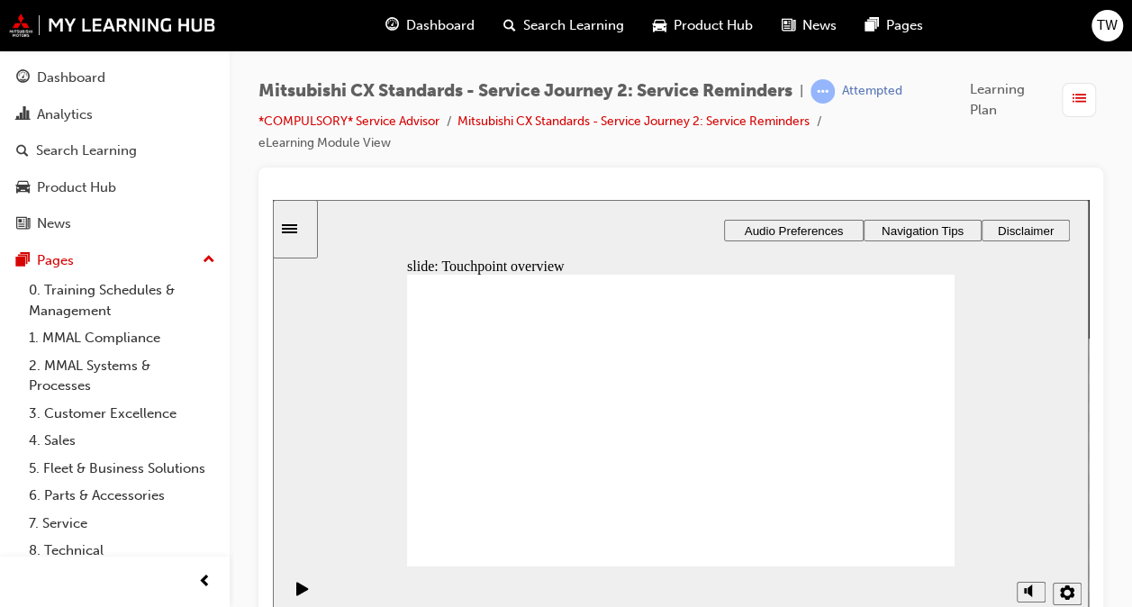
click at [1080, 101] on span "list-icon" at bounding box center [1080, 99] width 14 height 23
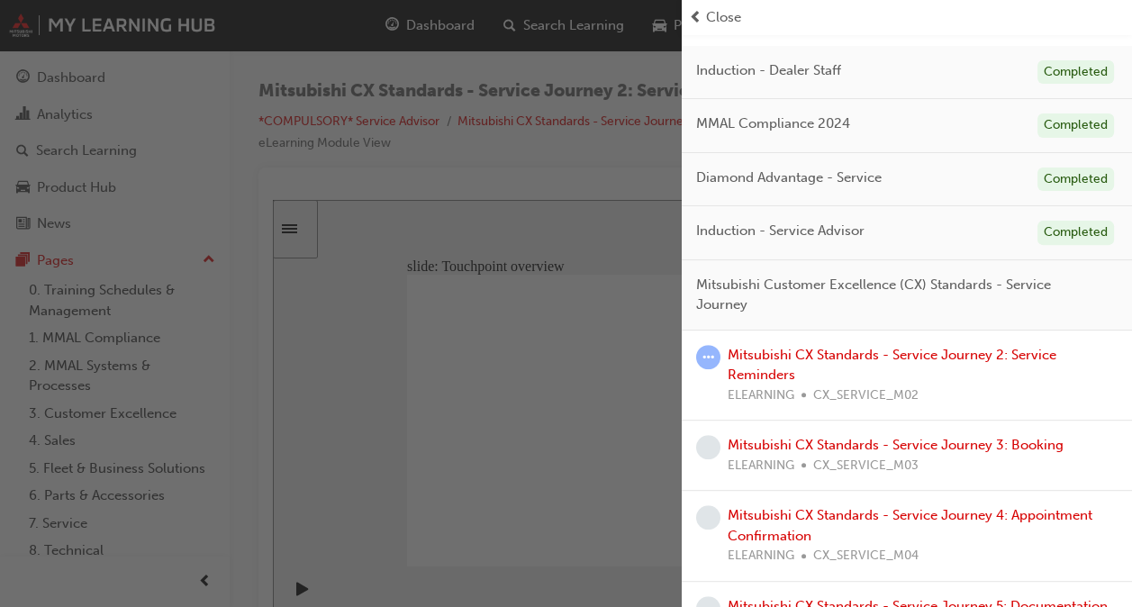
scroll to position [203, 0]
